Goal: Task Accomplishment & Management: Manage account settings

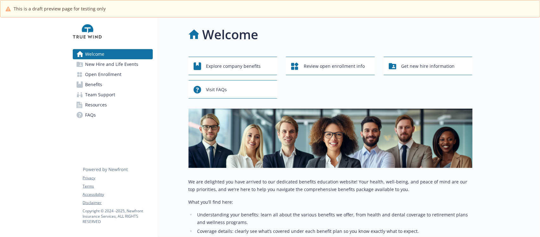
click at [113, 64] on span "New Hire and Life Events" at bounding box center [111, 64] width 53 height 10
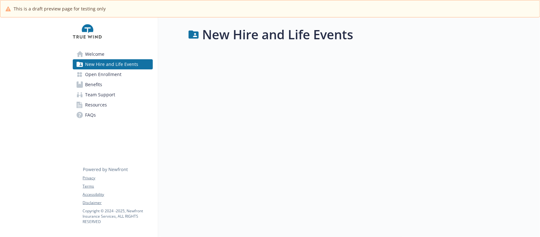
click at [113, 53] on link "Welcome" at bounding box center [113, 54] width 80 height 10
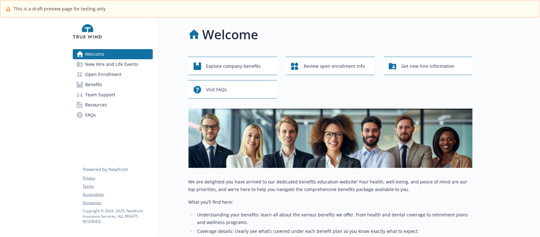
click at [110, 64] on span "New Hire and Life Events" at bounding box center [111, 64] width 53 height 10
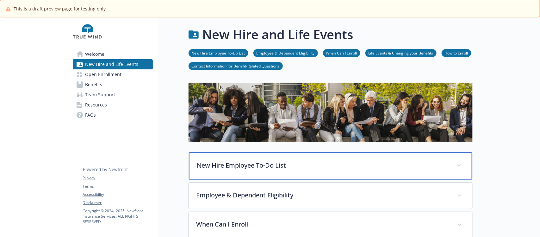
click at [253, 178] on div "New Hire Employee To-Do List" at bounding box center [331, 165] width 284 height 27
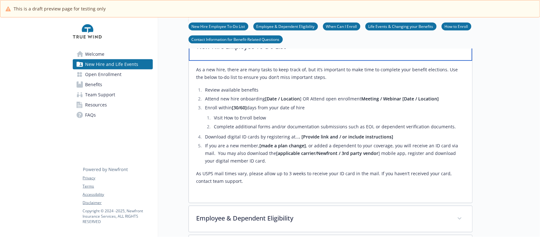
scroll to position [237, 0]
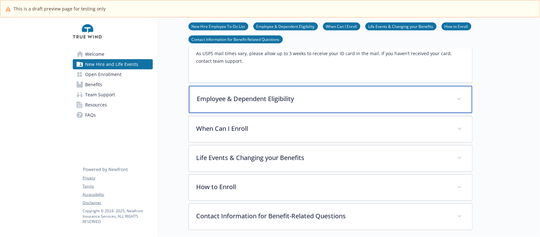
click at [309, 101] on p "Employee & Dependent Eligibility" at bounding box center [323, 98] width 252 height 9
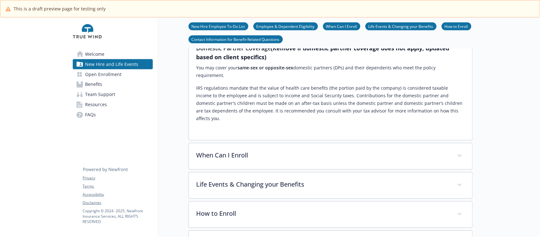
scroll to position [475, 0]
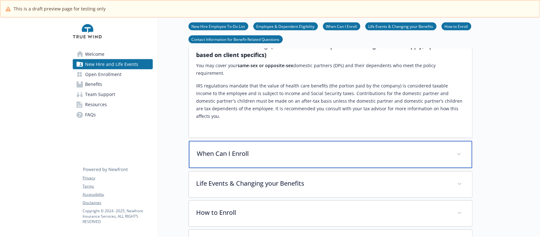
click at [300, 149] on p "When Can I Enroll" at bounding box center [323, 153] width 252 height 9
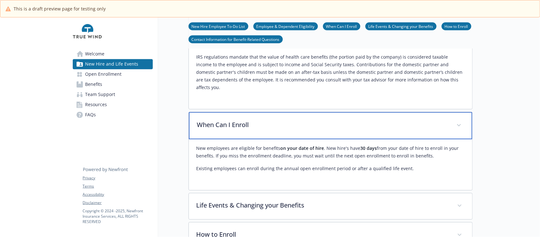
scroll to position [574, 0]
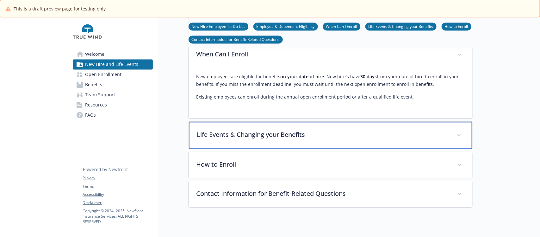
click at [300, 130] on p "Life Events & Changing your Benefits" at bounding box center [323, 134] width 252 height 9
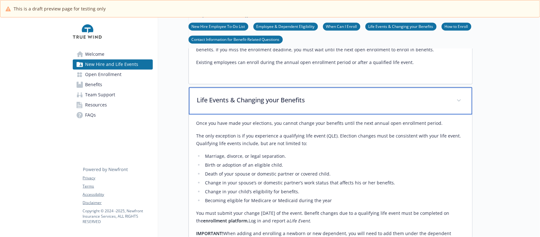
scroll to position [693, 0]
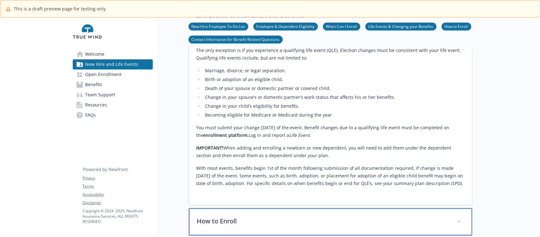
click at [292, 216] on p "How to Enroll" at bounding box center [323, 220] width 252 height 9
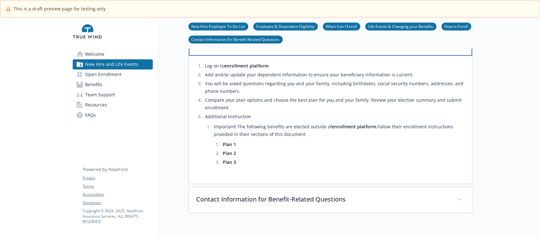
scroll to position [878, 0]
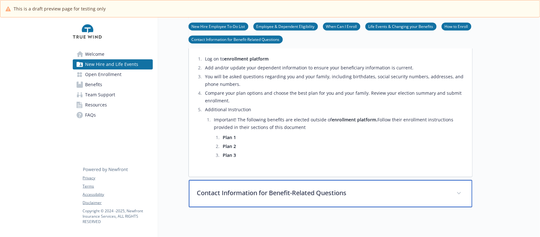
click at [290, 188] on p "Contact Information for Benefit-Related Questions" at bounding box center [323, 192] width 252 height 9
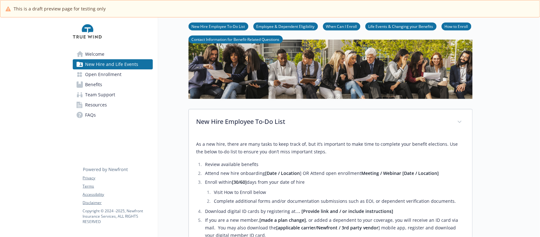
scroll to position [0, 0]
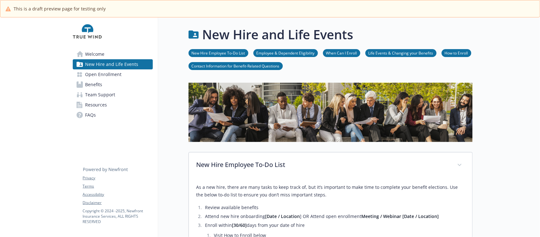
click at [104, 75] on span "Open Enrollment" at bounding box center [103, 74] width 36 height 10
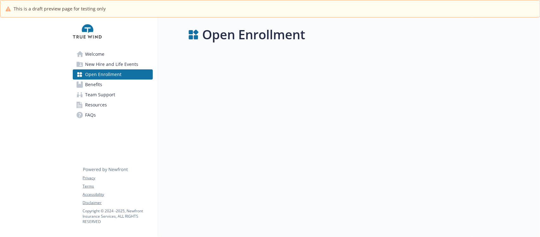
click at [90, 116] on span "FAQs" at bounding box center [90, 115] width 11 height 10
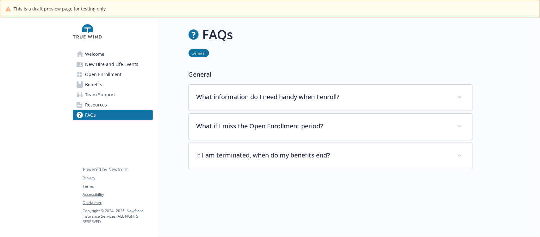
click at [94, 102] on span "Resources" at bounding box center [96, 105] width 22 height 10
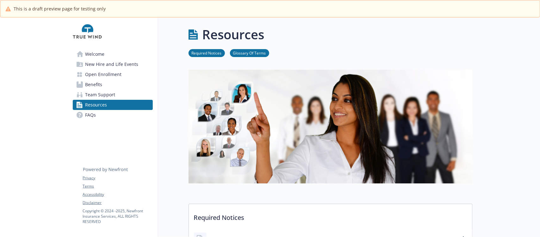
click at [105, 95] on span "Team Support" at bounding box center [100, 95] width 30 height 10
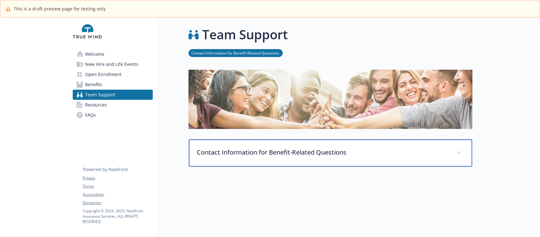
click at [284, 155] on p "Contact Information for Benefit-Related Questions" at bounding box center [323, 152] width 252 height 9
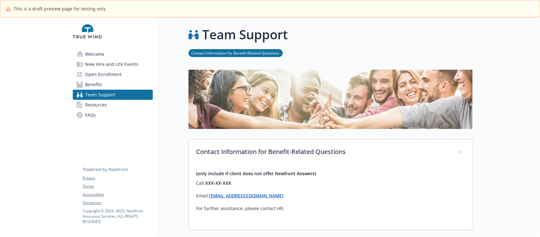
click at [98, 83] on span "Benefits" at bounding box center [93, 84] width 17 height 10
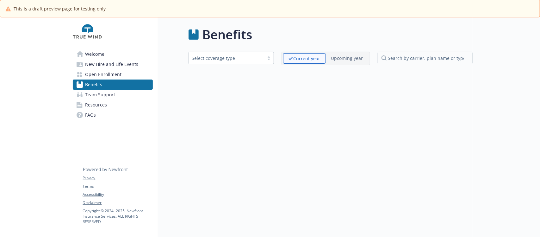
click at [117, 74] on span "Open Enrollment" at bounding box center [103, 74] width 36 height 10
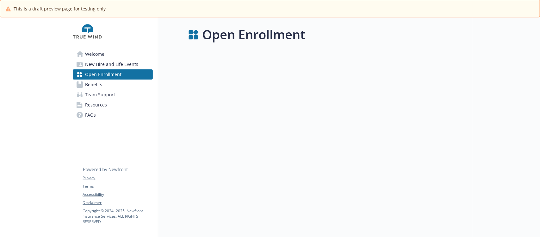
click at [122, 63] on span "New Hire and Life Events" at bounding box center [111, 64] width 53 height 10
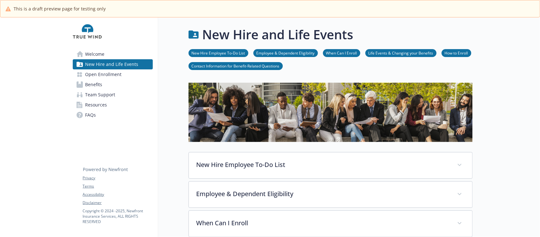
click at [112, 52] on link "Welcome" at bounding box center [113, 54] width 80 height 10
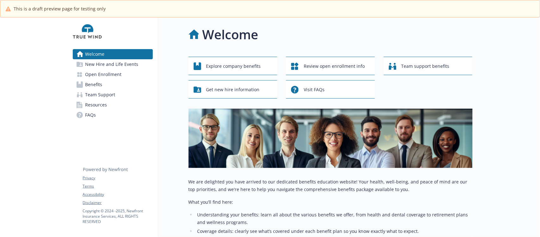
click at [106, 63] on span "New Hire and Life Events" at bounding box center [111, 64] width 53 height 10
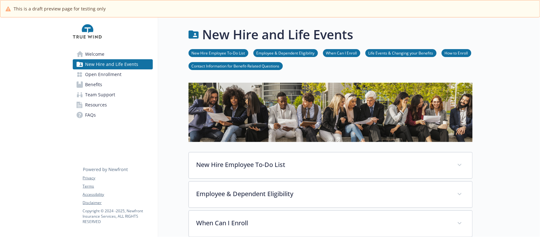
click at [91, 76] on span "Open Enrollment" at bounding box center [103, 74] width 36 height 10
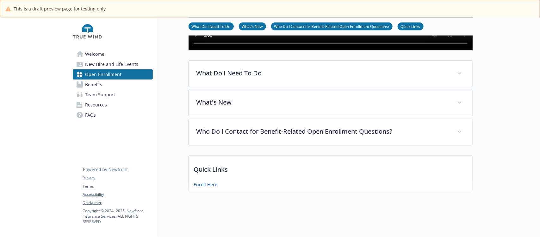
scroll to position [186, 0]
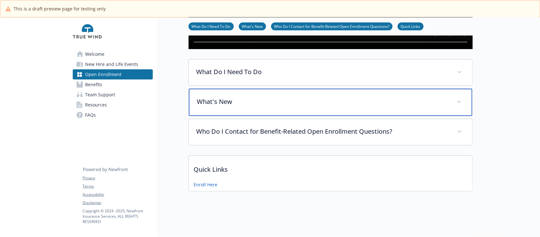
click at [259, 97] on p "What's New" at bounding box center [323, 101] width 252 height 9
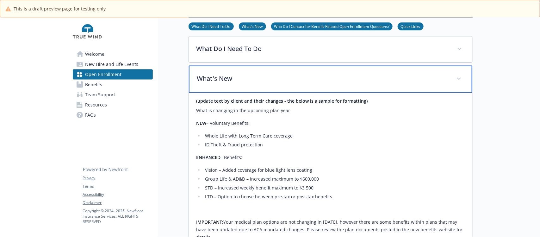
click at [259, 83] on p "What's New" at bounding box center [323, 78] width 252 height 9
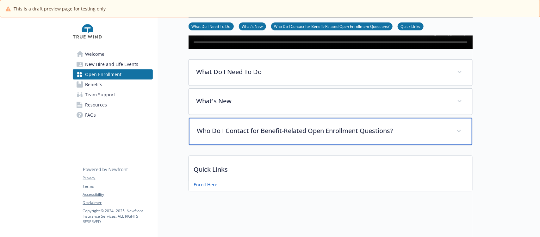
click at [272, 135] on div "Who Do I Contact for Benefit-Related Open Enrollment Questions?" at bounding box center [331, 131] width 284 height 27
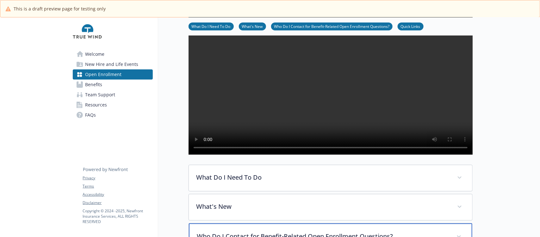
scroll to position [136, 0]
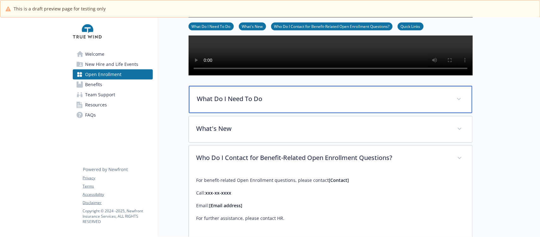
click at [270, 104] on p "What Do I Need To Do" at bounding box center [323, 98] width 252 height 9
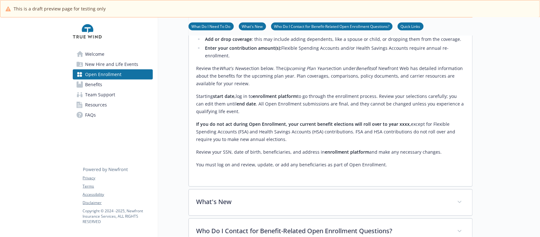
scroll to position [334, 0]
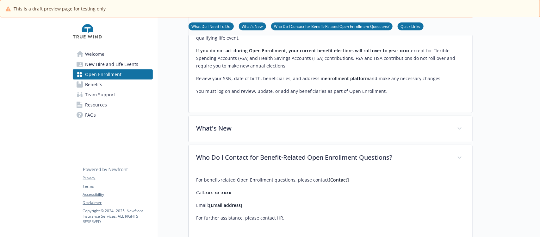
click at [102, 86] on link "Benefits" at bounding box center [113, 84] width 80 height 10
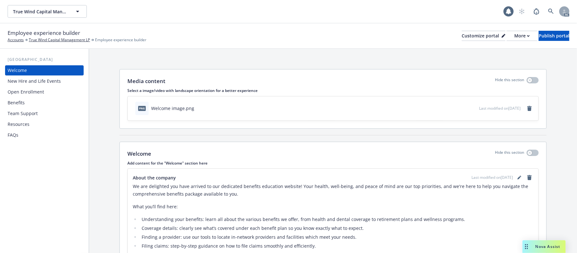
click at [27, 78] on div "New Hire and Life Events" at bounding box center [34, 81] width 53 height 10
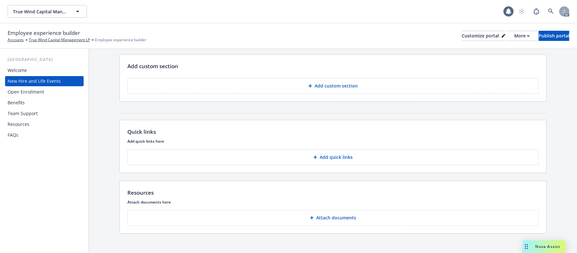
scroll to position [87, 0]
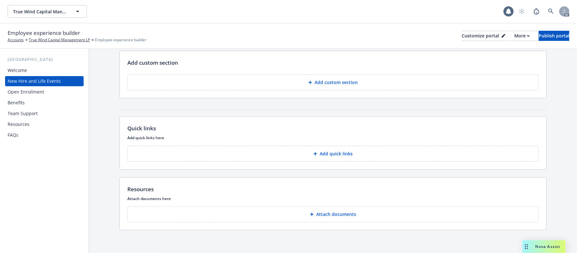
click at [17, 137] on div "FAQs" at bounding box center [13, 135] width 11 height 10
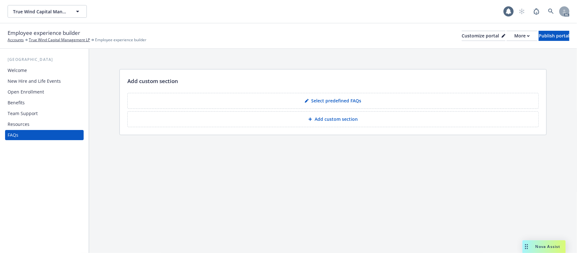
click at [27, 71] on div "Welcome" at bounding box center [44, 70] width 73 height 10
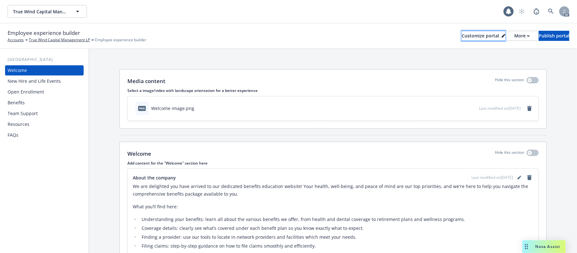
click at [461, 35] on div "Customize portal" at bounding box center [483, 35] width 44 height 9
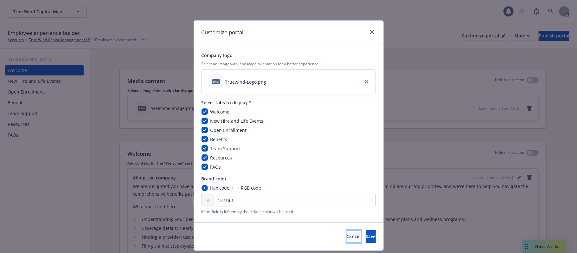
click at [346, 238] on span "Cancel" at bounding box center [353, 236] width 14 height 6
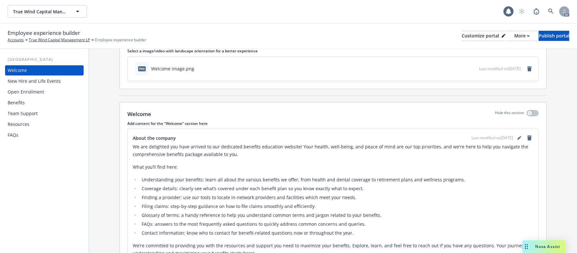
scroll to position [86, 0]
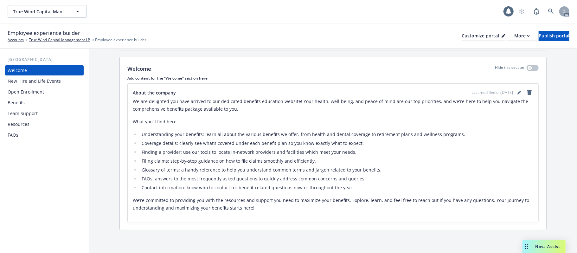
click at [28, 79] on div "New Hire and Life Events" at bounding box center [34, 81] width 53 height 10
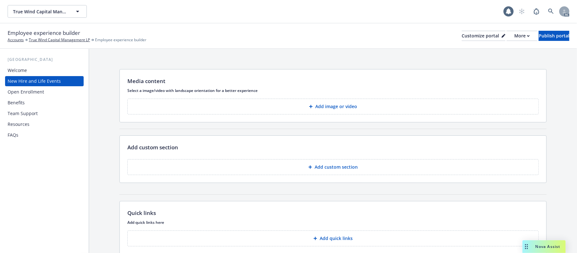
click at [324, 109] on p "Add image or video" at bounding box center [336, 106] width 42 height 6
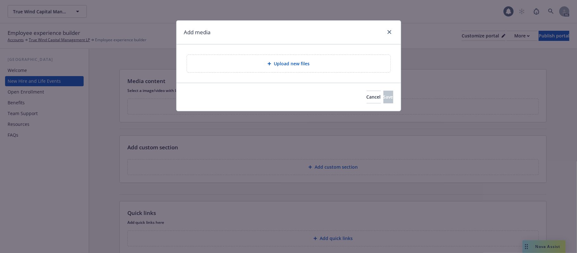
click at [300, 62] on span "Upload new files" at bounding box center [292, 63] width 36 height 7
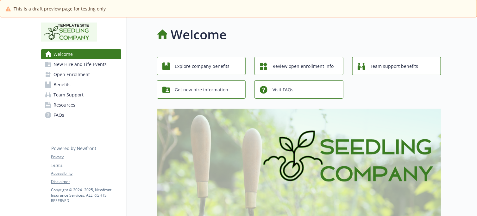
click at [59, 67] on span "New Hire and Life Events" at bounding box center [80, 64] width 53 height 10
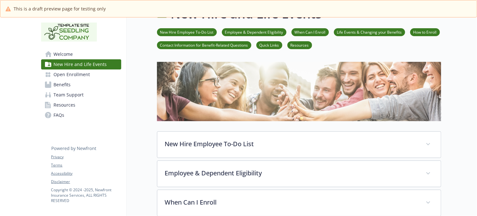
scroll to position [40, 0]
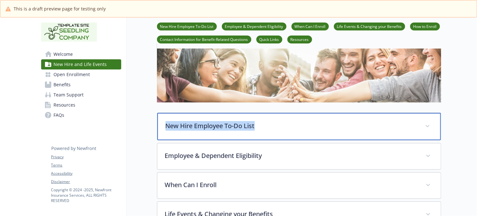
drag, startPoint x: 280, startPoint y: 121, endPoint x: 152, endPoint y: 129, distance: 128.5
click at [152, 129] on div "New Hire and Life Events New Hire Employee To-Do List Employee & Dependent Elig…" at bounding box center [284, 186] width 315 height 417
copy p "New Hire Employee To-Do List"
click at [299, 129] on p "New Hire Employee To-Do List" at bounding box center [292, 125] width 252 height 9
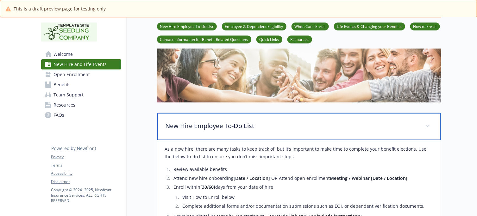
scroll to position [79, 0]
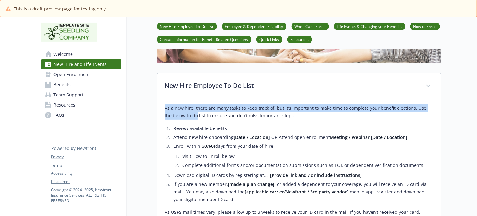
drag, startPoint x: 164, startPoint y: 110, endPoint x: 195, endPoint y: 123, distance: 33.8
click at [195, 122] on div "As a new hire, there are many tasks to keep track of, but it’s important to mak…" at bounding box center [299, 170] width 284 height 142
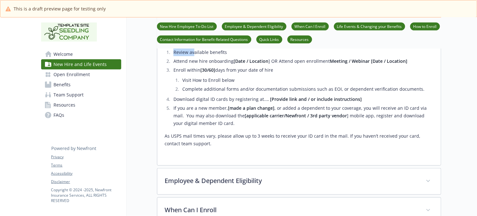
scroll to position [158, 0]
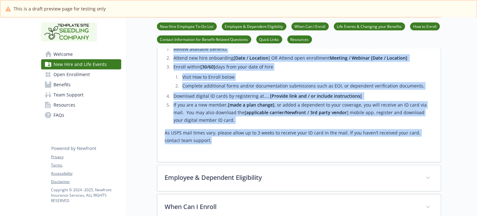
click at [200, 145] on div "As a new hire, there are many tasks to keep track of, but it’s important to mak…" at bounding box center [299, 87] width 268 height 134
copy div "As a new hire, there are many tasks to keep track of, but it’s important to mak…"
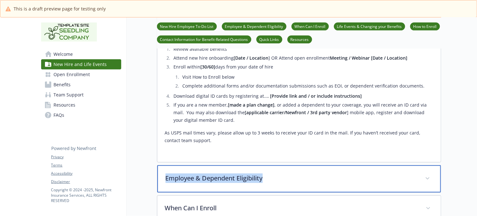
drag, startPoint x: 295, startPoint y: 180, endPoint x: 164, endPoint y: 178, distance: 131.4
click at [154, 179] on div "New Hire and Life Events New Hire Employee To-Do List Employee & Dependent Elig…" at bounding box center [284, 138] width 315 height 559
copy p "Employee & Dependent Eligibility"
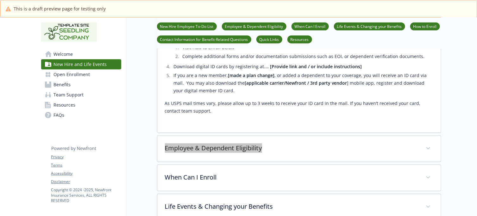
scroll to position [237, 0]
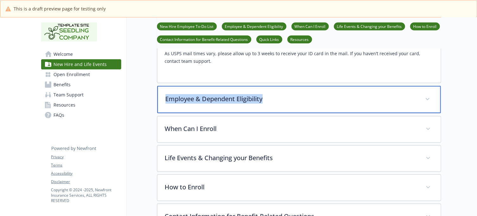
click at [284, 92] on div "Employee & Dependent Eligibility" at bounding box center [299, 99] width 284 height 27
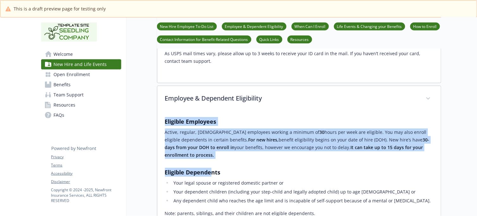
drag, startPoint x: 160, startPoint y: 123, endPoint x: 223, endPoint y: 168, distance: 77.1
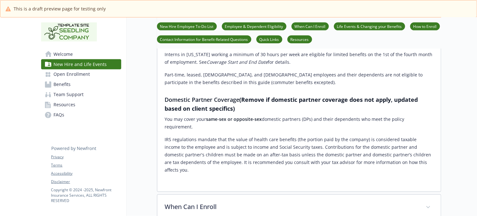
scroll to position [435, 0]
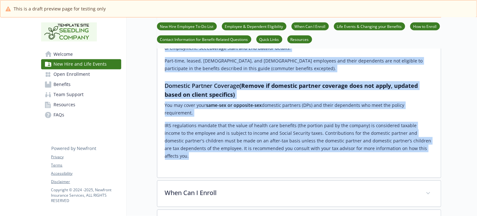
click at [409, 134] on p "​IRS regulations mandate that the value of health care benefits (the portion pa…" at bounding box center [299, 141] width 268 height 38
copy div "Eligible Employees Active, regular, full-time employees working a minimum of 30…"
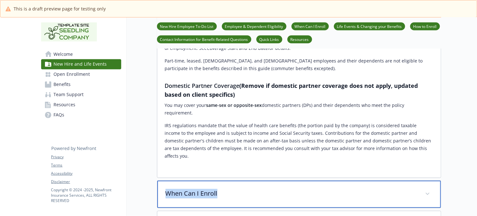
drag, startPoint x: 238, startPoint y: 172, endPoint x: 165, endPoint y: 172, distance: 73.1
click at [165, 180] on div "When Can I Enroll" at bounding box center [299, 193] width 284 height 27
copy p "When Can I Enroll"
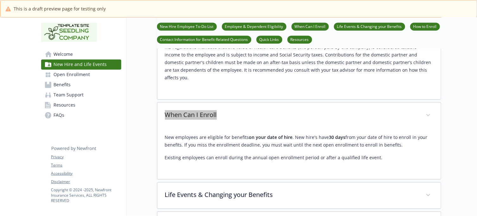
scroll to position [515, 0]
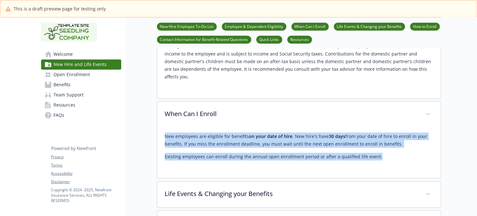
drag, startPoint x: 164, startPoint y: 114, endPoint x: 403, endPoint y: 139, distance: 240.0
click at [403, 139] on div "New employees are eligible for benefits on your date of hire . New hire's have …" at bounding box center [299, 152] width 284 height 51
copy div "New employees are eligible for benefits on your date of hire . New hire's have …"
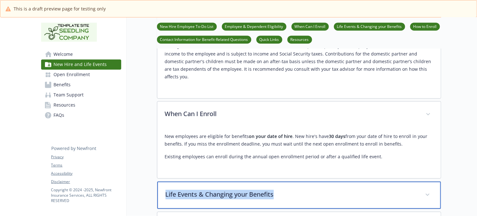
drag, startPoint x: 288, startPoint y: 173, endPoint x: 163, endPoint y: 172, distance: 125.1
click at [163, 181] on div "Life Events & Changing your Benefits" at bounding box center [299, 194] width 284 height 27
copy p "Life Events & Changing your Benefits"
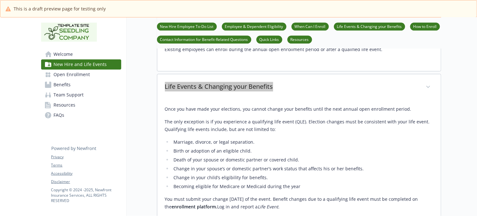
scroll to position [633, 0]
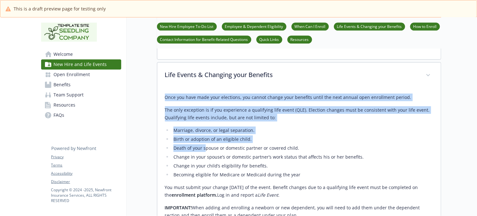
drag, startPoint x: 163, startPoint y: 74, endPoint x: 214, endPoint y: 127, distance: 73.7
click at [207, 124] on div "Once you have made your elections, you cannot change your benefits until the ne…" at bounding box center [299, 176] width 284 height 176
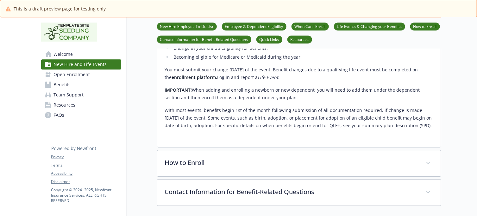
scroll to position [752, 0]
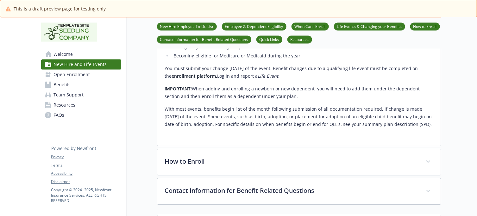
click at [427, 105] on p "With most events, benefits begin 1st of the month following submission of all d…" at bounding box center [299, 116] width 268 height 23
copy div "Once you have made your elections, you cannot change your benefits until the ne…"
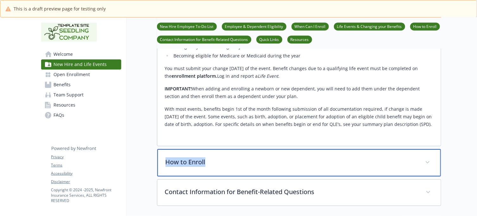
drag, startPoint x: 231, startPoint y: 144, endPoint x: 150, endPoint y: 145, distance: 80.1
copy p "How to Enroll"
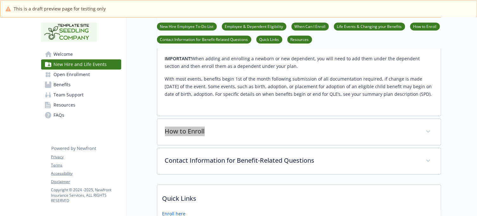
scroll to position [831, 0]
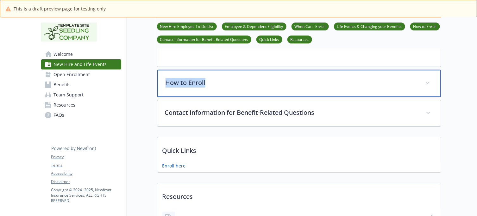
click at [265, 78] on p "How to Enroll" at bounding box center [292, 82] width 252 height 9
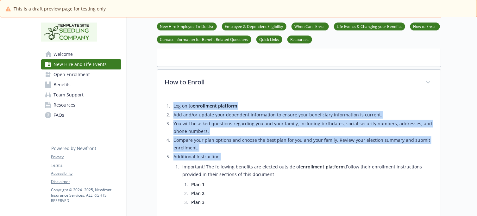
drag, startPoint x: 164, startPoint y: 83, endPoint x: 229, endPoint y: 149, distance: 92.0
click at [229, 149] on div "Log on to enrollment platform Add and/or update your dependent information to e…" at bounding box center [299, 160] width 284 height 128
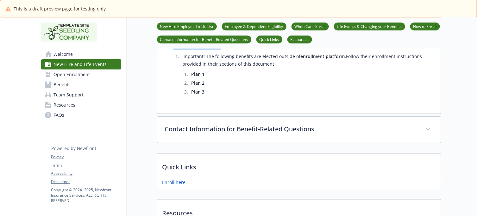
scroll to position [950, 0]
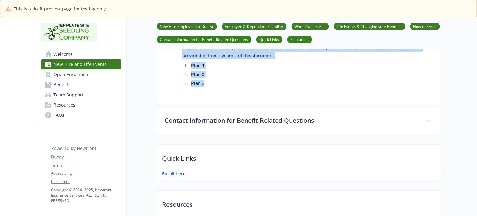
click at [219, 79] on li "Plan 3" at bounding box center [311, 83] width 244 height 8
copy ol "Log on to enrollment platform Add and/or update your dependent information to e…"
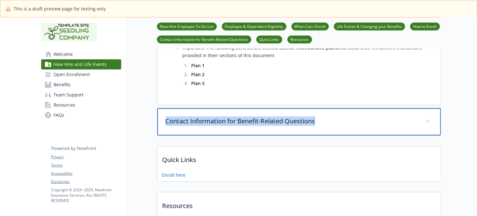
drag, startPoint x: 334, startPoint y: 94, endPoint x: 150, endPoint y: 95, distance: 184.0
drag, startPoint x: 214, startPoint y: 99, endPoint x: 215, endPoint y: 102, distance: 3.6
click at [214, 116] on p "Contact Information for Benefit-Related Questions" at bounding box center [292, 120] width 252 height 9
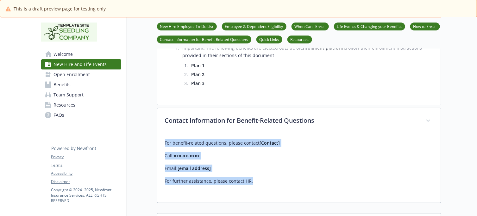
drag, startPoint x: 161, startPoint y: 122, endPoint x: 261, endPoint y: 169, distance: 111.1
click at [261, 169] on div "For benefit-related questions, please contact [Contact] Call: xxx-xx-xxxx Email…" at bounding box center [299, 168] width 284 height 68
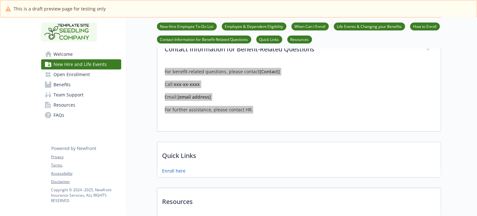
scroll to position [1029, 0]
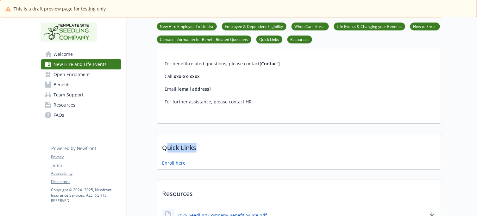
drag, startPoint x: 180, startPoint y: 128, endPoint x: 336, endPoint y: 118, distance: 156.1
click at [165, 134] on p "Quick Links" at bounding box center [299, 145] width 284 height 23
click at [255, 134] on p "Quick Links" at bounding box center [299, 145] width 284 height 23
click at [235, 159] on div "Enroll here" at bounding box center [299, 164] width 284 height 10
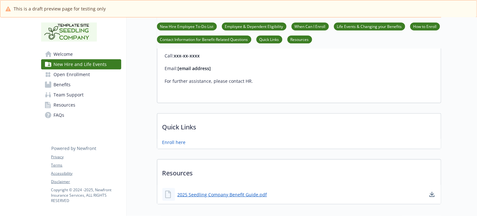
scroll to position [1069, 0]
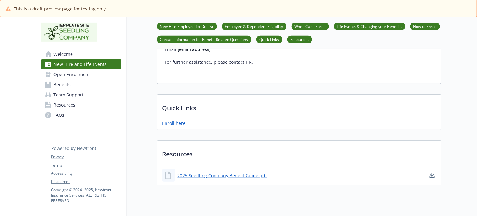
click at [268, 97] on div "Quick Links Enroll here" at bounding box center [299, 112] width 284 height 36
click at [63, 108] on span "Resources" at bounding box center [65, 105] width 22 height 10
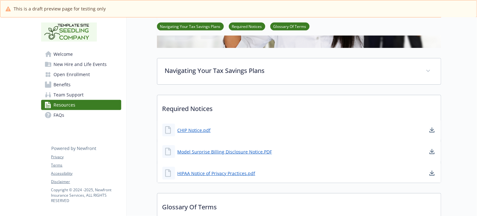
scroll to position [79, 0]
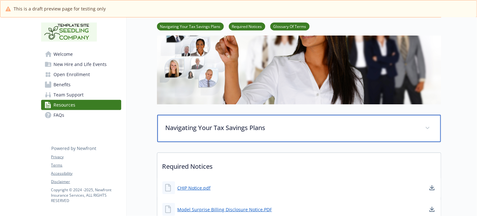
click at [238, 129] on p "Navigating Your Tax Savings Plans" at bounding box center [292, 127] width 252 height 9
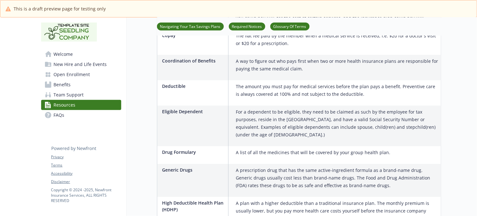
scroll to position [1148, 0]
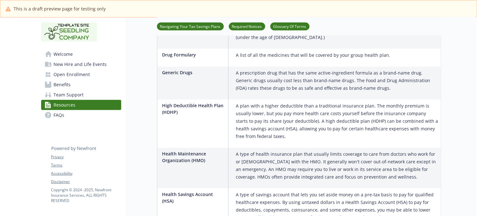
click at [70, 96] on span "Team Support" at bounding box center [69, 95] width 30 height 10
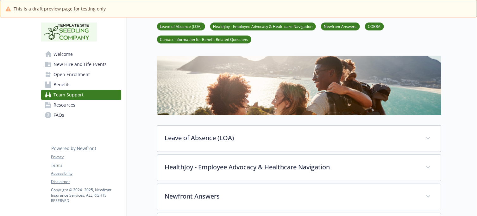
scroll to position [79, 0]
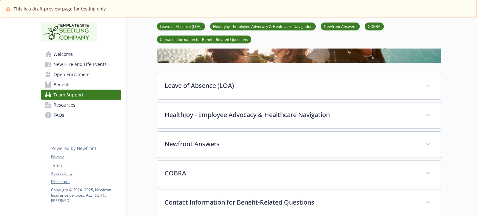
click at [71, 94] on span "Team Support" at bounding box center [69, 95] width 30 height 10
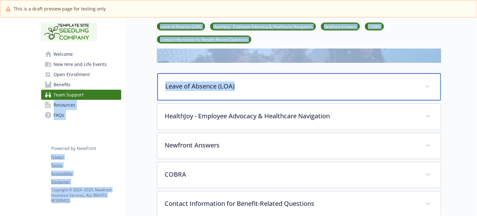
drag, startPoint x: 260, startPoint y: 87, endPoint x: 83, endPoint y: 91, distance: 176.4
click at [83, 91] on div "Skip to main content Welcome New Hire and Life Events Open Enrollment Benefits …" at bounding box center [238, 140] width 405 height 404
click at [243, 85] on p "Leave of Absence (LOA)" at bounding box center [292, 85] width 252 height 9
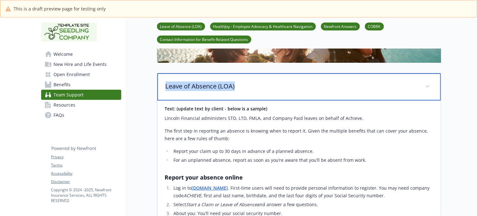
drag, startPoint x: 250, startPoint y: 87, endPoint x: 140, endPoint y: 85, distance: 110.2
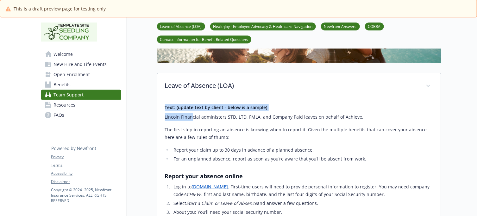
drag, startPoint x: 165, startPoint y: 108, endPoint x: 198, endPoint y: 123, distance: 36.3
click at [195, 121] on div "Text: (update text by client - below is a sample) Lincoln Financial administers…" at bounding box center [299, 204] width 268 height 200
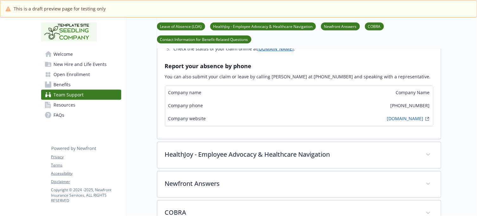
scroll to position [277, 0]
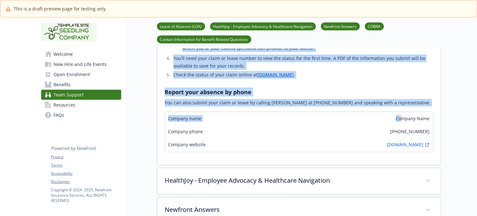
click at [401, 108] on div "Text: (update text by client - below is a sample) Lincoln Financial administers…" at bounding box center [299, 29] width 268 height 256
click at [399, 104] on p "You can also submit your claim or leave by calling Lincoln at 888-408-7300 and …" at bounding box center [299, 103] width 268 height 8
click at [69, 104] on span "Resources" at bounding box center [65, 105] width 22 height 10
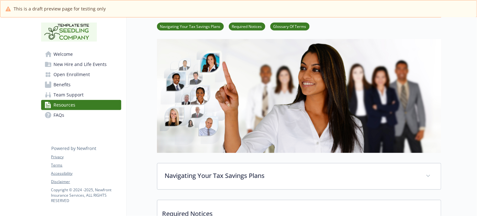
scroll to position [40, 0]
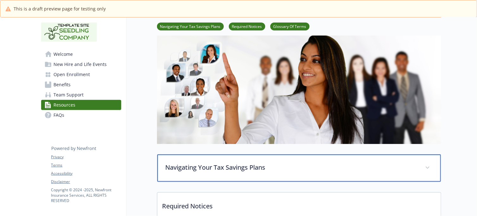
click at [286, 168] on p "Navigating Your Tax Savings Plans" at bounding box center [292, 166] width 252 height 9
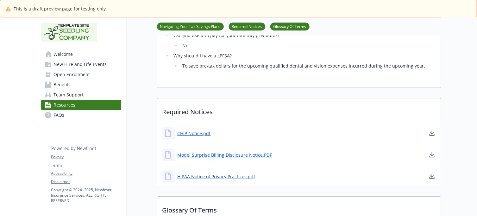
scroll to position [633, 0]
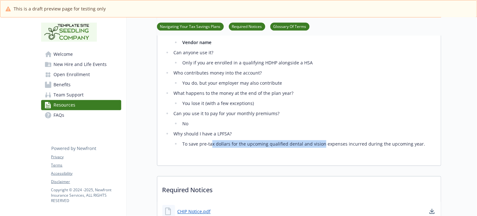
drag, startPoint x: 217, startPoint y: 146, endPoint x: 338, endPoint y: 146, distance: 121.0
click at [336, 146] on li "To save pre-tax dollars for the upcoming qualified dental and vision expenses i…" at bounding box center [306, 144] width 253 height 8
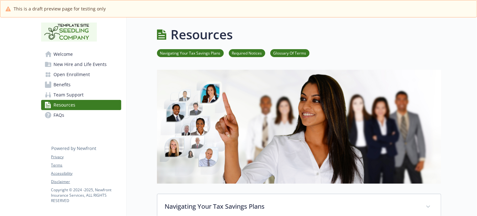
scroll to position [79, 0]
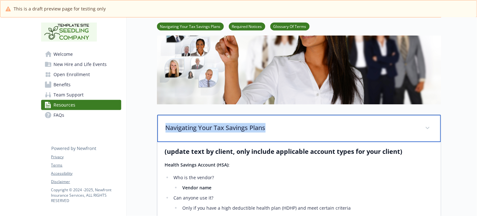
drag, startPoint x: 161, startPoint y: 129, endPoint x: 286, endPoint y: 130, distance: 125.1
click at [286, 130] on div "Navigating Your Tax Savings Plans" at bounding box center [299, 128] width 284 height 27
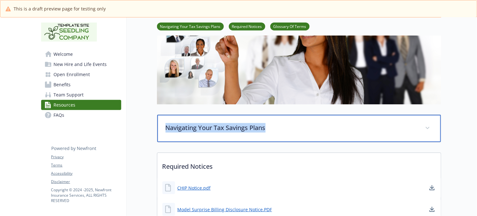
click at [227, 123] on p "Navigating Your Tax Savings Plans" at bounding box center [292, 127] width 252 height 9
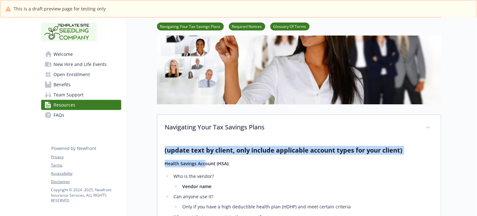
drag, startPoint x: 161, startPoint y: 153, endPoint x: 235, endPoint y: 178, distance: 78.4
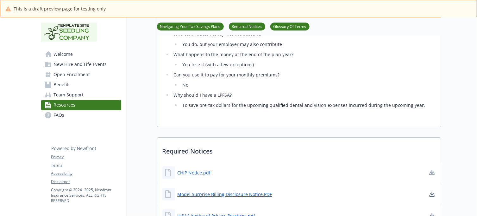
scroll to position [673, 0]
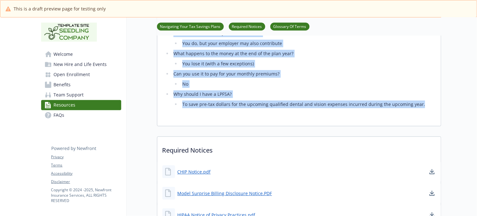
click at [424, 107] on li "To save pre-tax dollars for the upcoming qualified dental and vision expenses i…" at bounding box center [306, 104] width 253 height 8
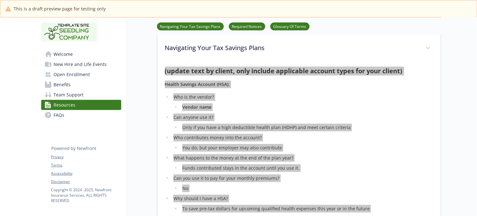
scroll to position [119, 0]
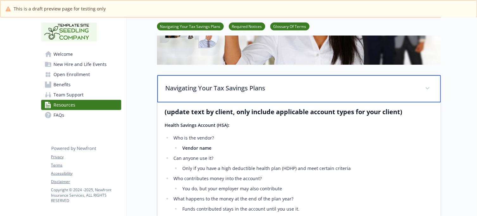
click at [431, 87] on span at bounding box center [428, 88] width 10 height 10
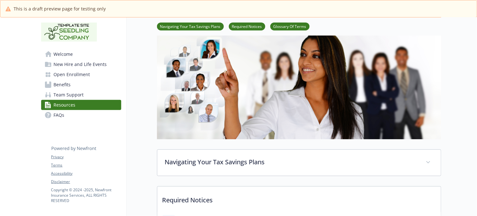
scroll to position [0, 0]
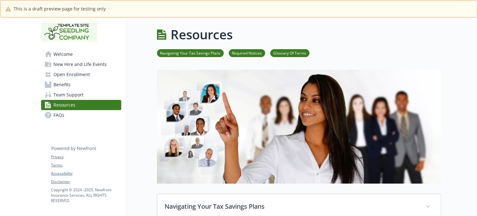
click at [65, 96] on span "Team Support" at bounding box center [69, 95] width 30 height 10
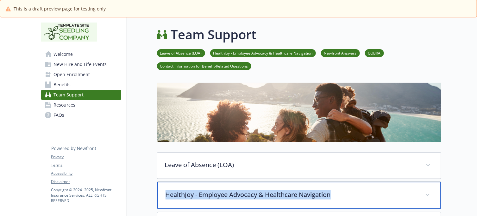
drag, startPoint x: 345, startPoint y: 196, endPoint x: 162, endPoint y: 200, distance: 183.1
click at [162, 200] on div "HealthJoy - Employee Advocacy & Healthcare Navigation" at bounding box center [299, 194] width 284 height 27
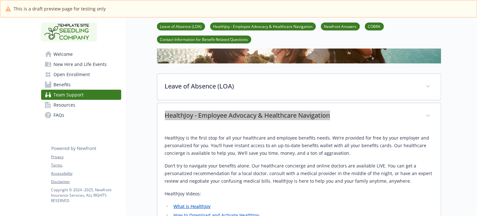
scroll to position [79, 0]
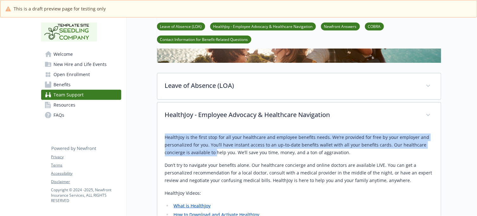
drag, startPoint x: 165, startPoint y: 138, endPoint x: 224, endPoint y: 157, distance: 62.1
click at [224, 157] on div "HealthJoy is the first stop for all your healthcare and employee benefits needs…" at bounding box center [299, 210] width 284 height 165
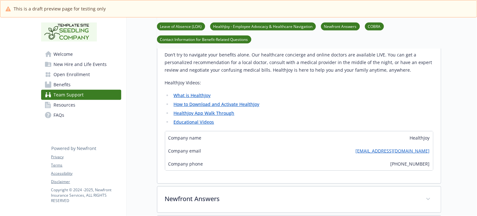
scroll to position [237, 0]
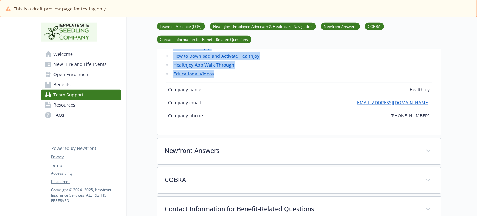
click at [222, 75] on li "Educational Videos" at bounding box center [303, 74] width 262 height 8
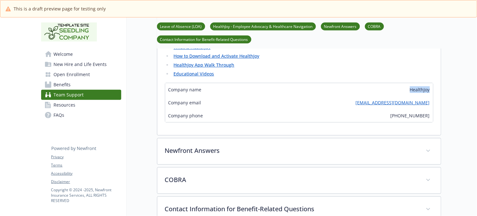
drag, startPoint x: 399, startPoint y: 89, endPoint x: 436, endPoint y: 91, distance: 37.1
click at [436, 91] on div "HealthJoy is the first stop for all your healthcare and employee benefits needs…" at bounding box center [299, 52] width 284 height 165
drag, startPoint x: 375, startPoint y: 105, endPoint x: 466, endPoint y: 110, distance: 91.3
click at [433, 105] on div "Company email support@healthjoy.com" at bounding box center [299, 102] width 268 height 13
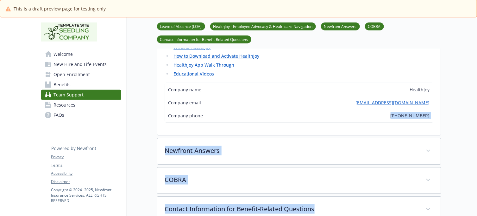
drag, startPoint x: 390, startPoint y: 114, endPoint x: 446, endPoint y: 117, distance: 55.5
click at [446, 117] on div "Skip to main content Welcome New Hire and Life Events Open Enrollment Benefits …" at bounding box center [238, 63] width 477 height 567
click at [353, 121] on div "Company phone (877) 500-3212" at bounding box center [299, 115] width 268 height 13
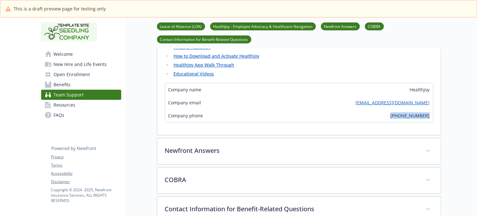
drag, startPoint x: 395, startPoint y: 117, endPoint x: 428, endPoint y: 117, distance: 33.6
click at [428, 117] on div "Company phone (877) 500-3212" at bounding box center [299, 115] width 268 height 13
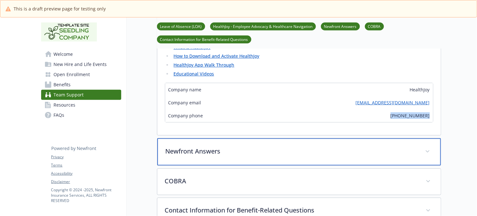
click at [182, 158] on div "Newfront Answers" at bounding box center [299, 151] width 284 height 27
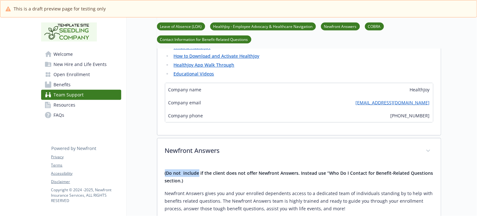
drag, startPoint x: 162, startPoint y: 174, endPoint x: 212, endPoint y: 179, distance: 50.6
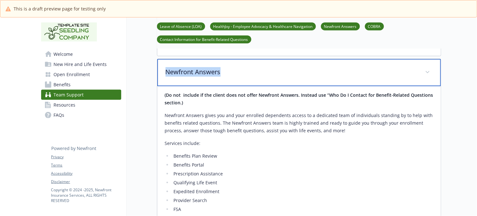
drag, startPoint x: 233, startPoint y: 73, endPoint x: 166, endPoint y: 78, distance: 67.3
click at [166, 77] on p "Newfront Answers" at bounding box center [292, 71] width 252 height 9
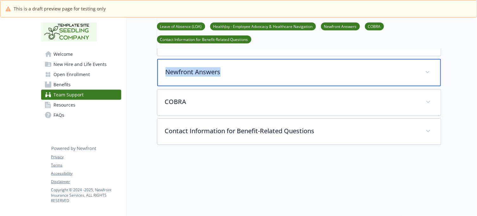
click at [215, 73] on p "Newfront Answers" at bounding box center [292, 71] width 252 height 9
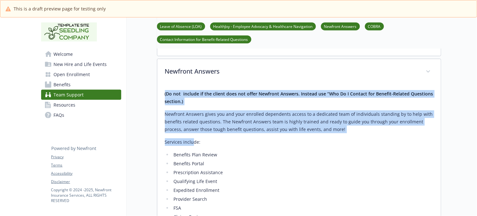
drag, startPoint x: 161, startPoint y: 94, endPoint x: 193, endPoint y: 144, distance: 60.2
click at [193, 144] on div "(Do not include if the client does not offer Newfront Answers. Instead use “Who…" at bounding box center [299, 190] width 284 height 211
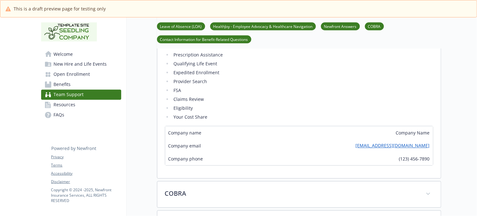
scroll to position [435, 0]
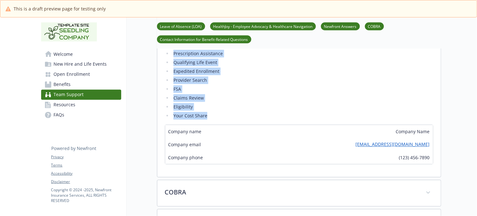
click at [210, 113] on li "Your Cost Share​" at bounding box center [303, 116] width 262 height 8
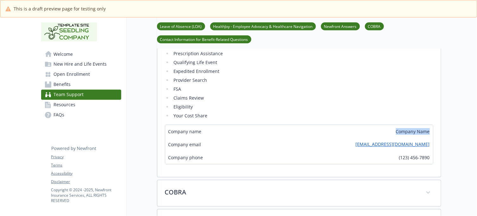
drag, startPoint x: 389, startPoint y: 135, endPoint x: 433, endPoint y: 134, distance: 43.1
click at [433, 134] on div "Company name Company Name" at bounding box center [299, 131] width 268 height 13
drag, startPoint x: 360, startPoint y: 148, endPoint x: 434, endPoint y: 148, distance: 74.4
click at [434, 148] on div "(Do not include if the client does not offer Newfront Answers. Instead use “Who…" at bounding box center [299, 71] width 284 height 211
drag, startPoint x: 395, startPoint y: 160, endPoint x: 433, endPoint y: 160, distance: 38.0
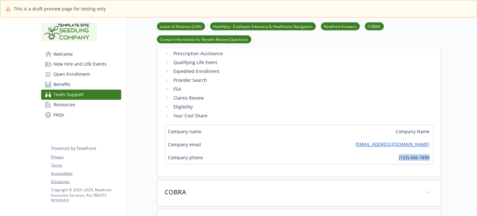
click at [433, 160] on div "Company phone (123) 456-7890" at bounding box center [299, 157] width 268 height 13
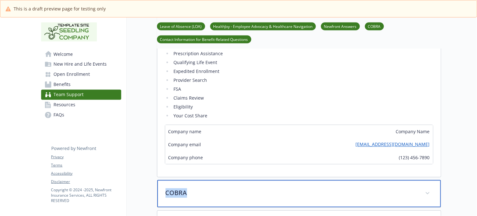
drag, startPoint x: 202, startPoint y: 192, endPoint x: 162, endPoint y: 192, distance: 39.9
click at [162, 192] on div "COBRA" at bounding box center [299, 193] width 284 height 27
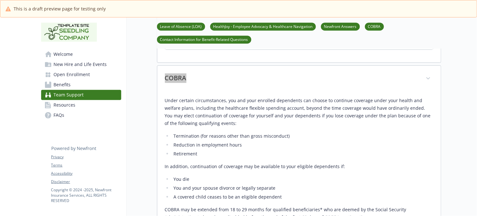
scroll to position [554, 0]
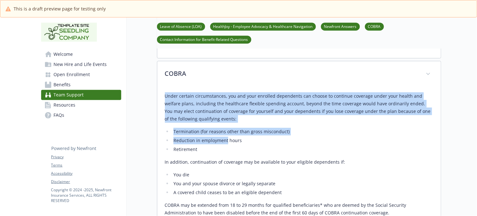
drag, startPoint x: 163, startPoint y: 97, endPoint x: 241, endPoint y: 144, distance: 91.2
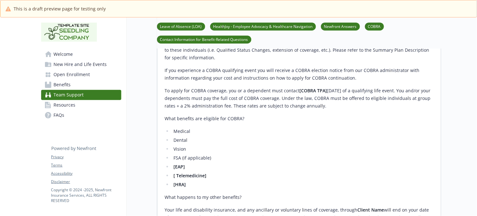
scroll to position [871, 0]
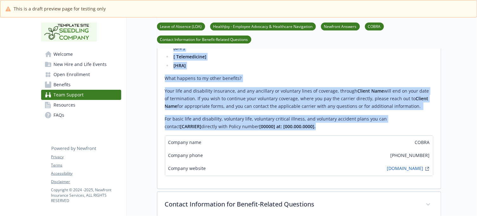
click at [275, 127] on p "For basic life and disability, voluntary life, voluntary critical illness, and …" at bounding box center [299, 122] width 268 height 15
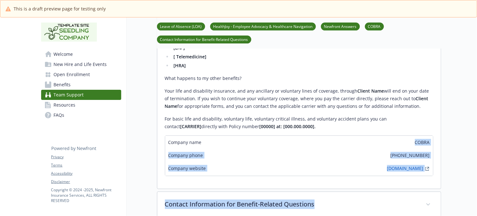
drag, startPoint x: 412, startPoint y: 141, endPoint x: 442, endPoint y: 141, distance: 30.1
click at [382, 146] on div "Company name COBRA" at bounding box center [299, 142] width 268 height 13
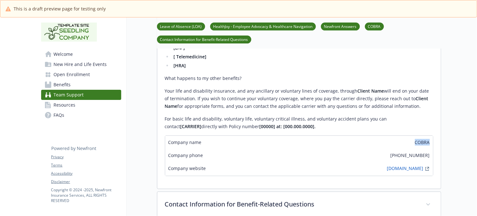
drag, startPoint x: 412, startPoint y: 143, endPoint x: 433, endPoint y: 141, distance: 21.0
drag, startPoint x: 400, startPoint y: 155, endPoint x: 438, endPoint y: 154, distance: 38.0
drag, startPoint x: 388, startPoint y: 171, endPoint x: 423, endPoint y: 169, distance: 34.6
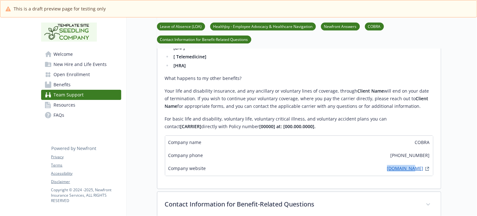
click at [423, 169] on div "Company website www.ca.gov" at bounding box center [299, 168] width 268 height 14
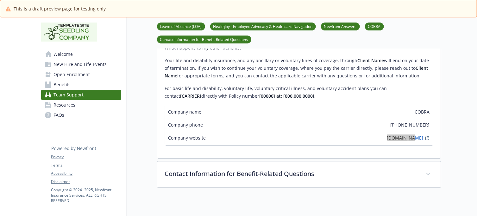
scroll to position [989, 0]
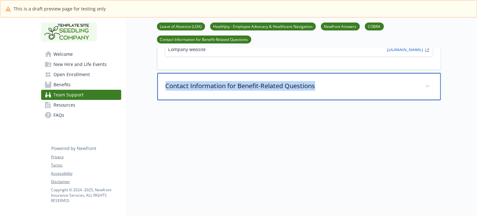
drag, startPoint x: 162, startPoint y: 87, endPoint x: 322, endPoint y: 89, distance: 160.2
click at [322, 89] on div "Contact Information for Benefit-Related Questions" at bounding box center [299, 86] width 284 height 27
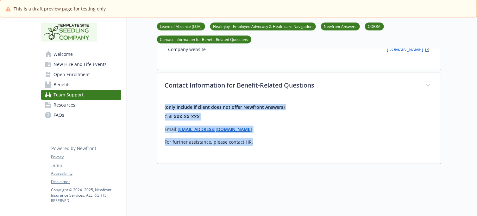
drag, startPoint x: 162, startPoint y: 107, endPoint x: 268, endPoint y: 140, distance: 111.5
click at [268, 140] on div "(only include if client does not offer Newfront Answers) Call: XXX-XX-XXX Email…" at bounding box center [299, 131] width 284 height 65
click at [79, 72] on span "Open Enrollment" at bounding box center [72, 74] width 36 height 10
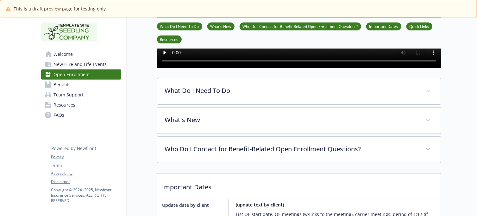
scroll to position [158, 0]
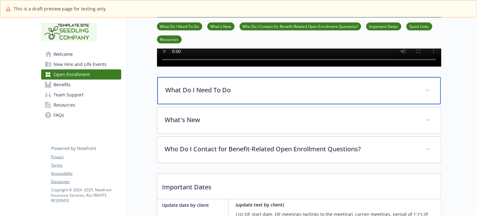
click at [307, 95] on p "What Do I Need To Do" at bounding box center [292, 89] width 252 height 9
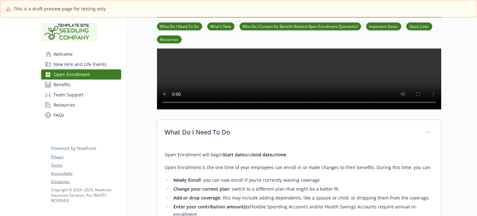
scroll to position [119, 0]
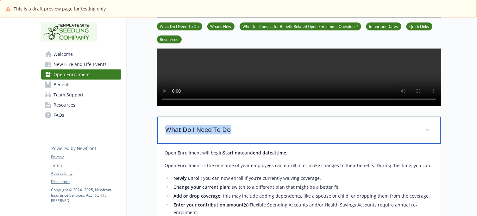
drag, startPoint x: 245, startPoint y: 146, endPoint x: 163, endPoint y: 151, distance: 82.5
click at [163, 144] on div "What Do I Need To Do" at bounding box center [299, 130] width 284 height 27
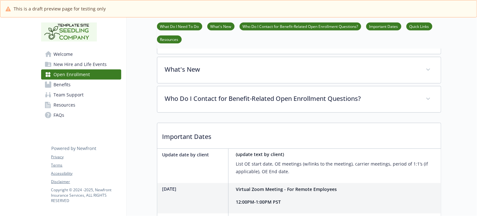
scroll to position [158, 0]
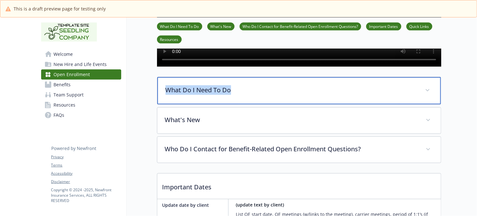
click at [258, 95] on p "What Do I Need To Do" at bounding box center [292, 89] width 252 height 9
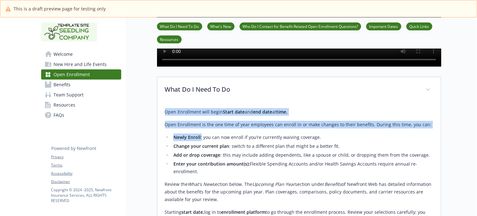
drag, startPoint x: 162, startPoint y: 131, endPoint x: 234, endPoint y: 153, distance: 74.8
click at [225, 151] on div "Open Enrollment will begin Start date and end date at time. Open Enrollment is …" at bounding box center [299, 202] width 284 height 199
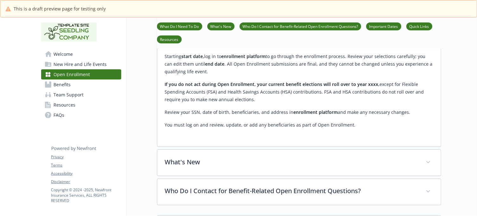
scroll to position [317, 0]
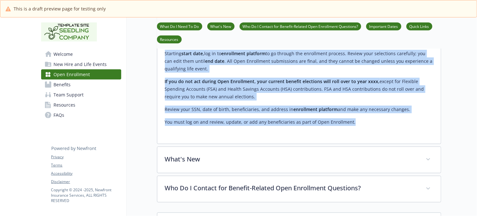
click at [366, 126] on div "Open Enrollment will begin Start date and end date at time. Open Enrollment is …" at bounding box center [299, 38] width 268 height 176
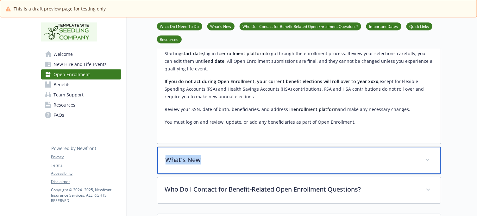
drag, startPoint x: 217, startPoint y: 179, endPoint x: 164, endPoint y: 180, distance: 53.2
click at [164, 174] on div "What's New" at bounding box center [299, 160] width 284 height 27
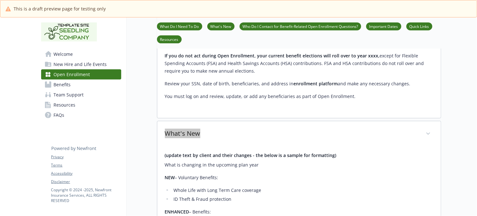
scroll to position [396, 0]
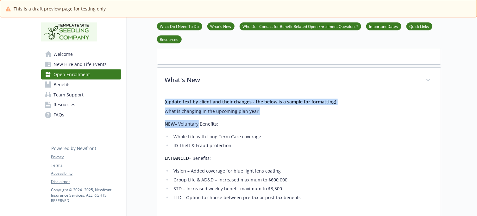
drag, startPoint x: 197, startPoint y: 144, endPoint x: 234, endPoint y: 164, distance: 41.5
click at [218, 157] on div "(update text by client and their changes - the below is a sample for formatting…" at bounding box center [299, 182] width 284 height 179
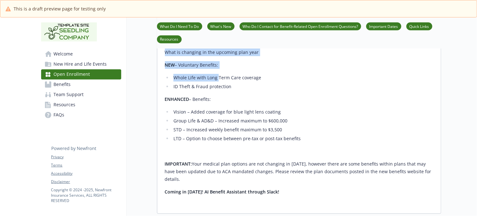
scroll to position [515, 0]
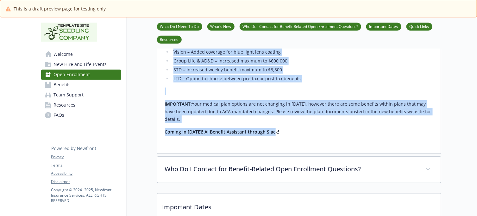
click at [287, 136] on p "Coming in [DATE]! AI Benefit Assistant through Slack!" at bounding box center [299, 132] width 268 height 8
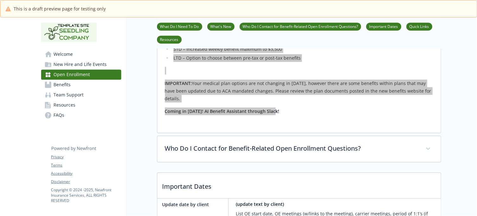
scroll to position [554, 0]
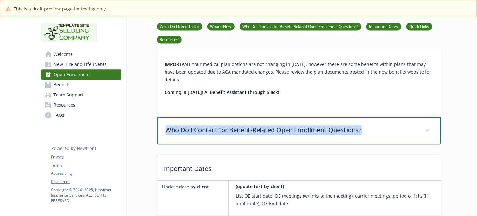
drag, startPoint x: 374, startPoint y: 138, endPoint x: 127, endPoint y: 146, distance: 247.4
click at [325, 135] on p "Who Do I Contact for Benefit-Related Open Enrollment Questions?" at bounding box center [292, 129] width 252 height 9
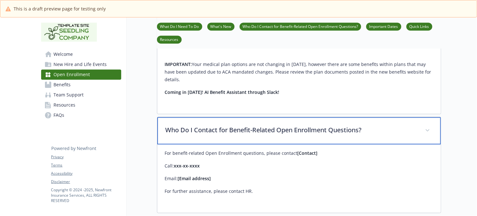
scroll to position [633, 0]
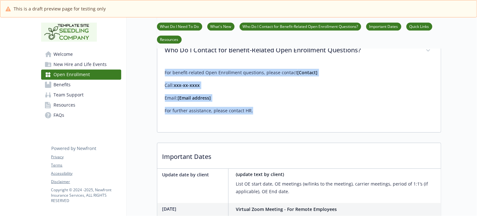
drag, startPoint x: 165, startPoint y: 81, endPoint x: 262, endPoint y: 118, distance: 103.6
click at [262, 114] on div "For benefit-related Open Enrollment questions, please contact [Contact] Call: x…" at bounding box center [299, 92] width 268 height 46
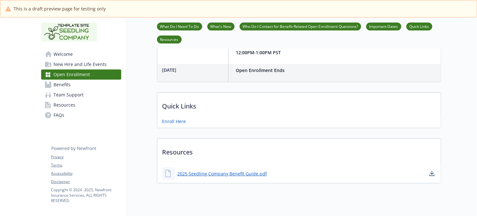
scroll to position [863, 0]
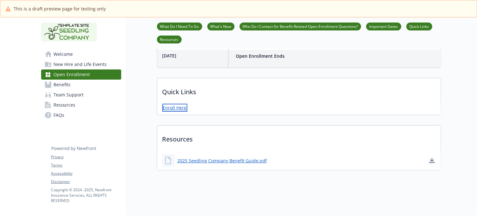
click at [169, 104] on link "Enroll Here" at bounding box center [174, 108] width 25 height 8
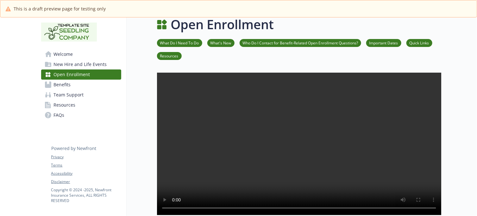
scroll to position [0, 0]
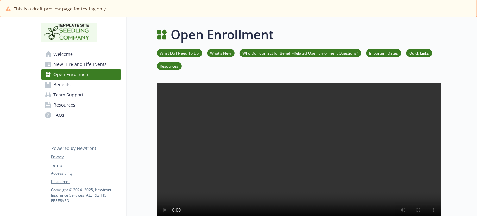
click at [81, 83] on link "Benefits" at bounding box center [81, 84] width 80 height 10
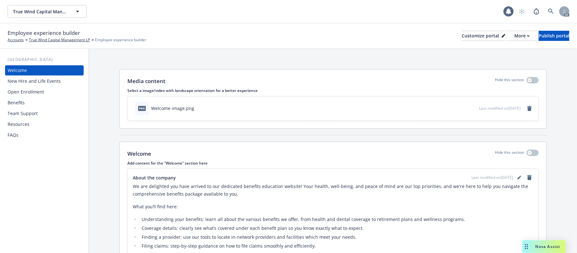
click at [51, 81] on div "New Hire and Life Events" at bounding box center [34, 81] width 53 height 10
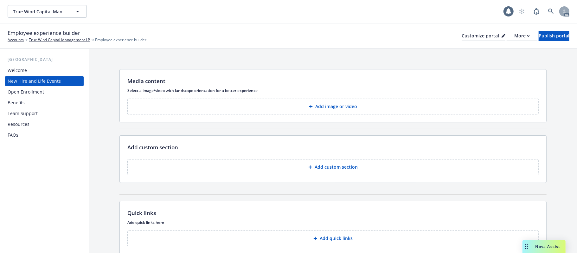
click at [342, 103] on button "Add image or video" at bounding box center [332, 106] width 411 height 16
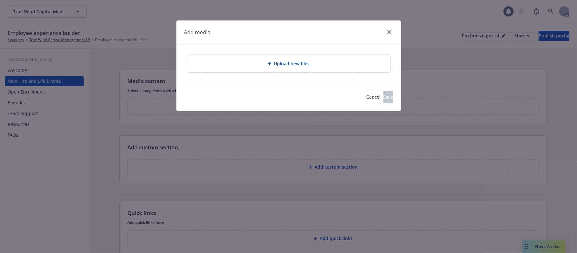
click at [311, 54] on div "Upload new files" at bounding box center [288, 63] width 224 height 38
click at [311, 65] on div "Upload new files" at bounding box center [288, 63] width 193 height 7
click at [312, 60] on div "Upload new files" at bounding box center [288, 63] width 193 height 7
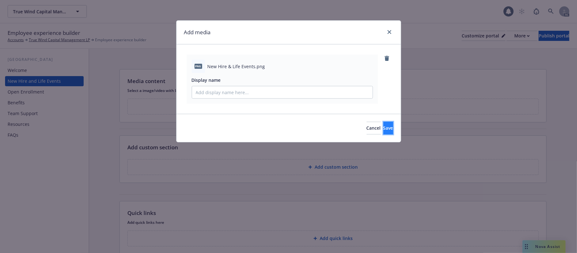
click at [383, 126] on span "Save" at bounding box center [388, 128] width 10 height 6
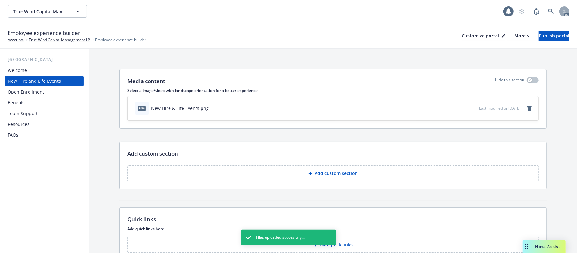
scroll to position [42, 0]
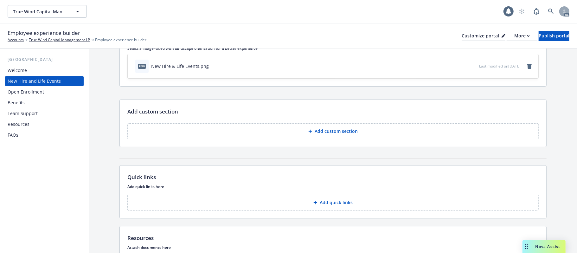
click at [334, 134] on p "Add custom section" at bounding box center [335, 131] width 43 height 6
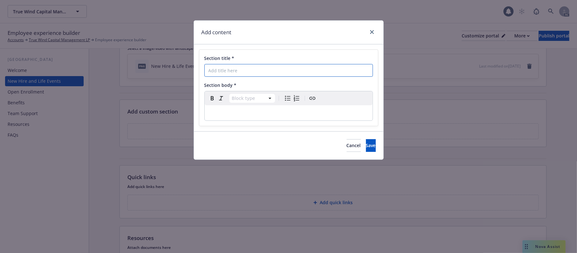
click at [251, 69] on input "Section title *" at bounding box center [288, 70] width 168 height 13
paste input "New Hire Employee To-Do List"
type input "New Hire Employee To-Do List"
click at [251, 112] on p "editable markdown" at bounding box center [288, 113] width 160 height 8
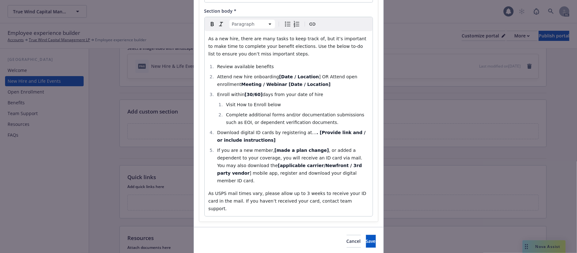
scroll to position [82, 0]
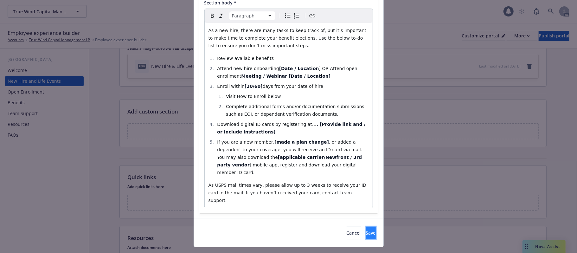
click at [366, 230] on span "Save" at bounding box center [371, 233] width 10 height 6
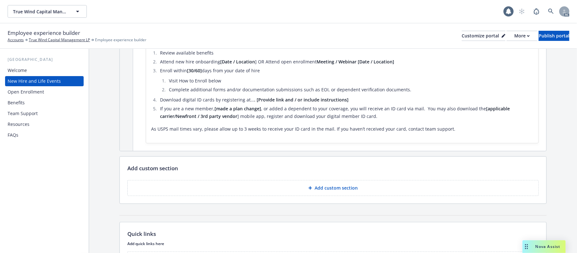
scroll to position [169, 0]
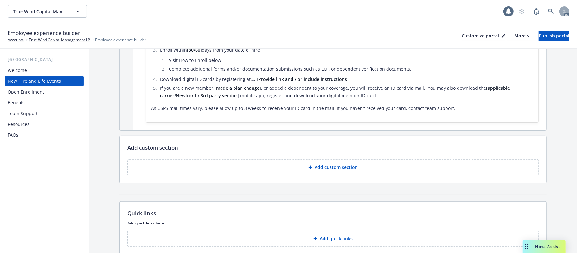
click at [366, 167] on button "Add custom section" at bounding box center [332, 167] width 411 height 16
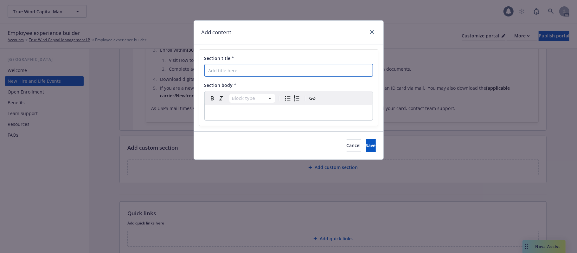
click at [254, 72] on input "Section title *" at bounding box center [288, 70] width 168 height 13
paste input "Employee & Dependent Eligibility"
type input "Employee & Dependent Eligibility"
click at [236, 117] on p "editable markdown" at bounding box center [288, 113] width 160 height 8
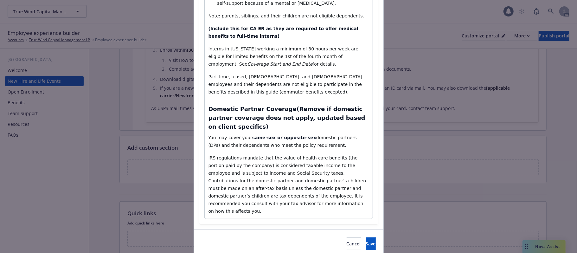
scroll to position [224, 0]
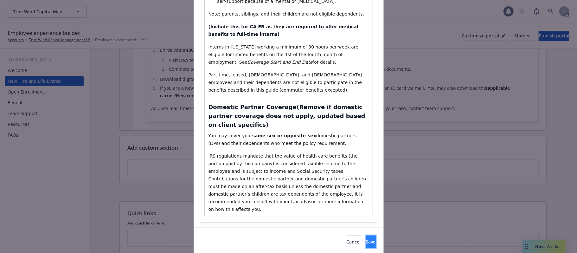
click at [366, 238] on span "Save" at bounding box center [371, 241] width 10 height 6
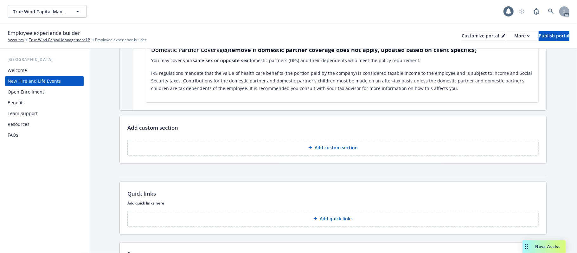
scroll to position [464, 0]
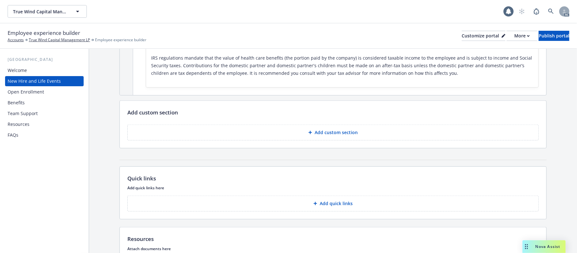
click at [333, 129] on p "Add custom section" at bounding box center [335, 132] width 43 height 6
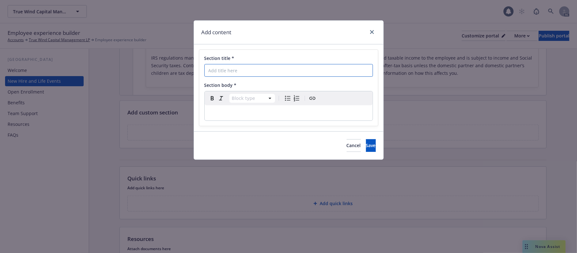
click at [225, 71] on input "Section title *" at bounding box center [288, 70] width 168 height 13
paste input "When Can I Enroll"
type input "When Can I Enroll"
click at [214, 112] on p "editable markdown" at bounding box center [288, 113] width 160 height 8
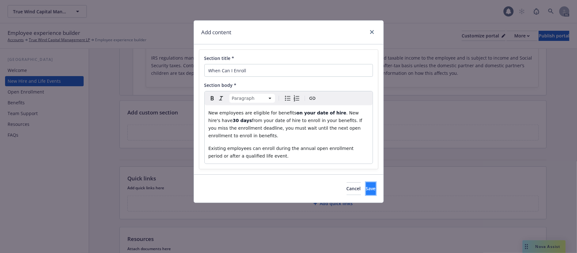
click at [366, 182] on button "Save" at bounding box center [371, 188] width 10 height 13
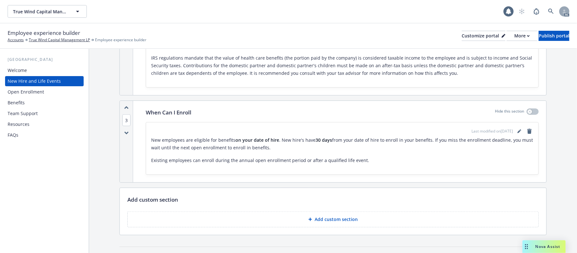
click at [345, 216] on p "Add custom section" at bounding box center [335, 219] width 43 height 6
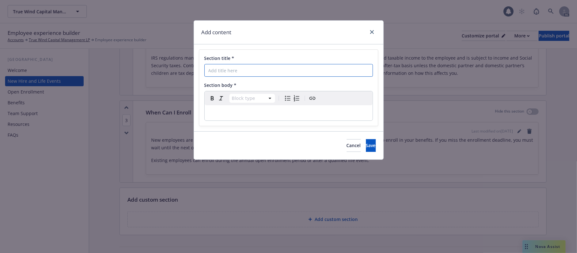
click at [223, 69] on input "Section title *" at bounding box center [288, 70] width 168 height 13
paste input "Life Events & Changing your Benefits"
type input "Life Events & Changing your Benefits"
click at [250, 118] on div "editable markdown" at bounding box center [289, 112] width 168 height 15
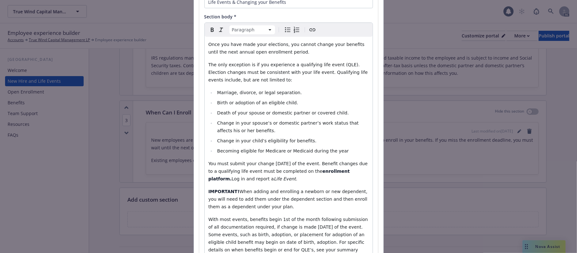
scroll to position [133, 0]
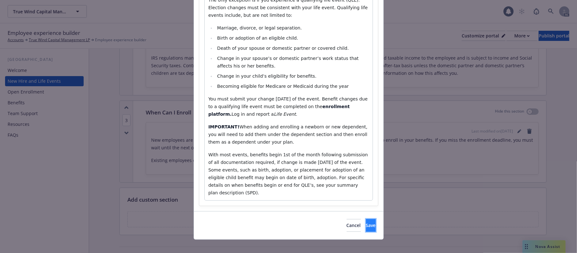
click at [366, 222] on span "Save" at bounding box center [371, 225] width 10 height 6
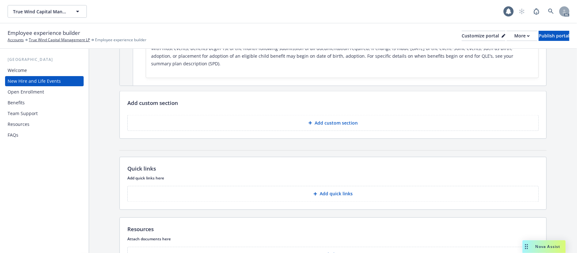
scroll to position [760, 0]
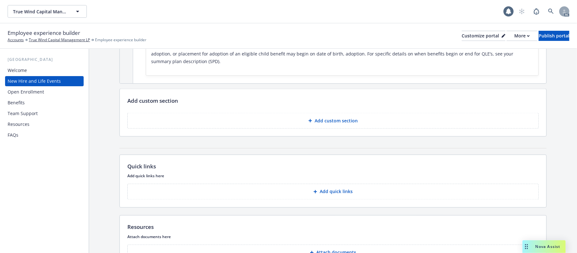
click at [336, 120] on p "Add custom section" at bounding box center [335, 120] width 43 height 6
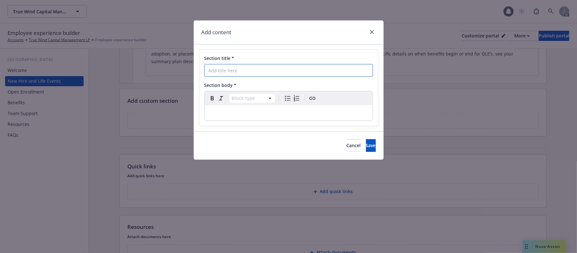
click at [246, 74] on input "Section title *" at bounding box center [288, 70] width 168 height 13
paste input "How to Enroll"
type input "How to Enroll"
click at [268, 115] on p "editable markdown" at bounding box center [288, 113] width 160 height 8
select select
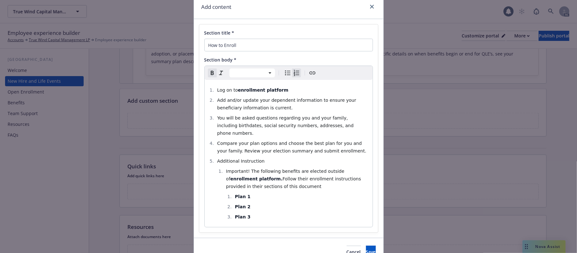
scroll to position [52, 0]
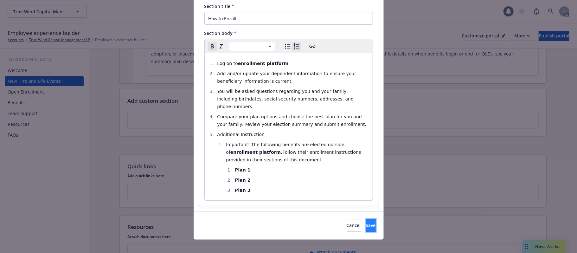
click at [366, 222] on button "Save" at bounding box center [371, 225] width 10 height 13
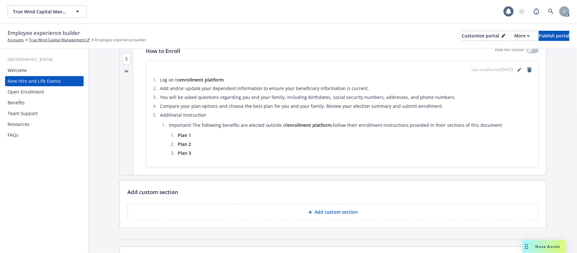
scroll to position [887, 0]
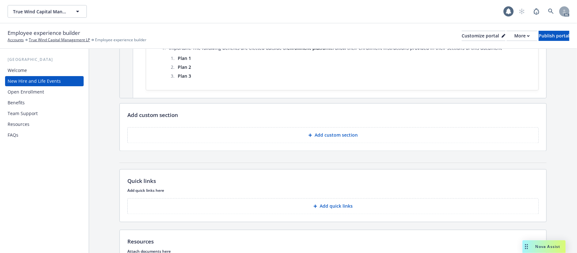
click at [336, 134] on button "Add custom section" at bounding box center [332, 135] width 411 height 16
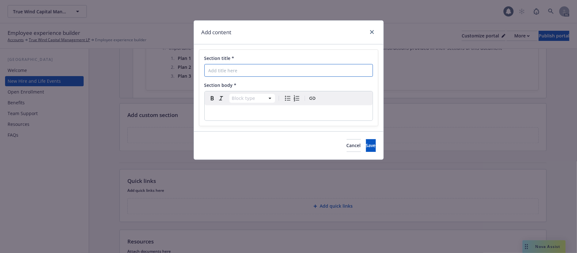
click at [235, 65] on input "Section title *" at bounding box center [288, 70] width 168 height 13
paste input "Contact Information for Benefit-Related Questions"
type input "Contact Information for Benefit-Related Questions"
click at [268, 116] on p "editable markdown" at bounding box center [288, 113] width 160 height 8
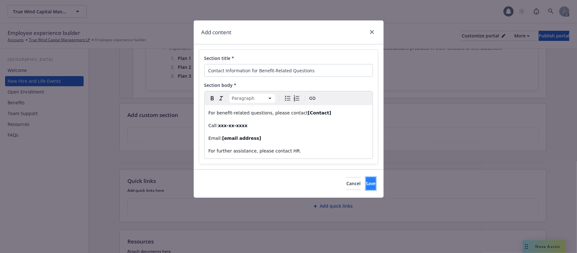
click at [366, 184] on span "Save" at bounding box center [371, 183] width 10 height 6
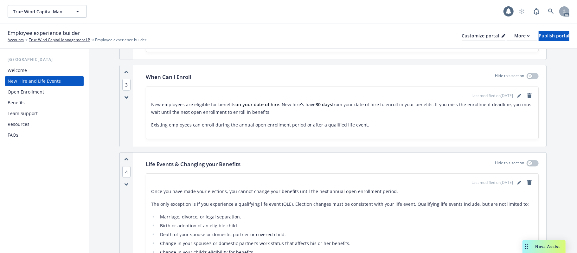
scroll to position [458, 0]
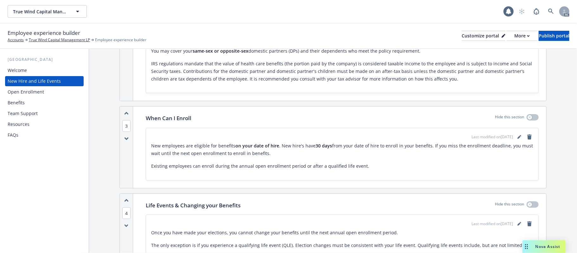
click at [13, 134] on div "FAQs" at bounding box center [13, 135] width 11 height 10
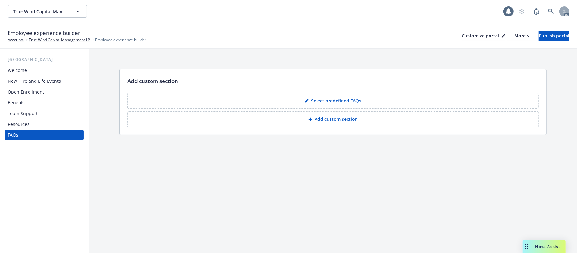
click at [283, 118] on button "Add custom section" at bounding box center [332, 119] width 411 height 16
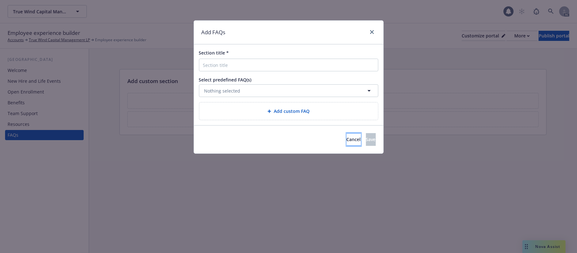
click at [346, 139] on span "Cancel" at bounding box center [353, 139] width 14 height 6
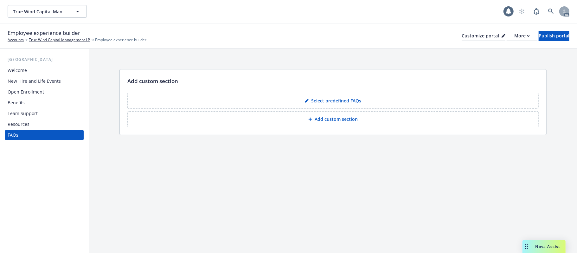
click at [342, 101] on p "Select predefined FAQs" at bounding box center [336, 101] width 50 height 6
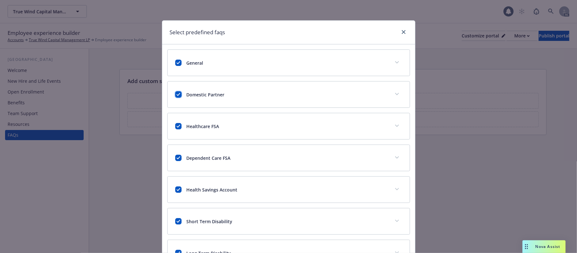
click at [175, 94] on input "checkbox" at bounding box center [178, 94] width 6 height 6
checkbox input "false"
click at [175, 127] on input "checkbox" at bounding box center [178, 126] width 6 height 6
checkbox input "false"
click at [175, 157] on input "checkbox" at bounding box center [178, 158] width 6 height 6
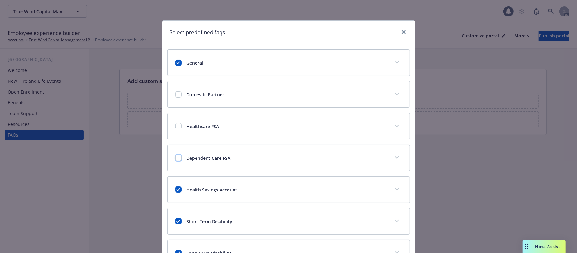
checkbox input "false"
click at [175, 191] on input "checkbox" at bounding box center [178, 189] width 6 height 6
checkbox input "false"
click at [175, 223] on input "checkbox" at bounding box center [178, 221] width 6 height 6
checkbox input "false"
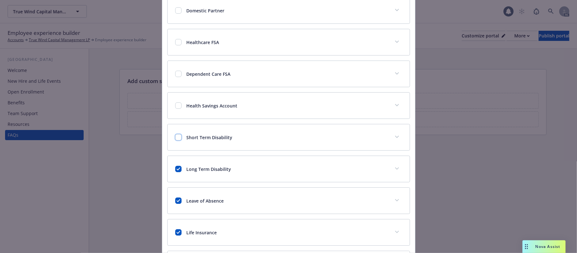
scroll to position [84, 0]
click at [175, 172] on input "checkbox" at bounding box center [178, 168] width 6 height 6
checkbox input "false"
click at [176, 202] on input "checkbox" at bounding box center [178, 200] width 6 height 6
checkbox input "false"
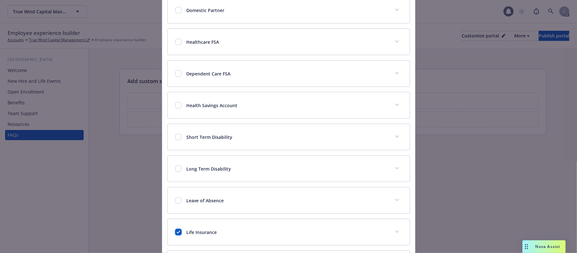
click at [177, 235] on input "checkbox" at bounding box center [178, 232] width 6 height 6
checkbox input "false"
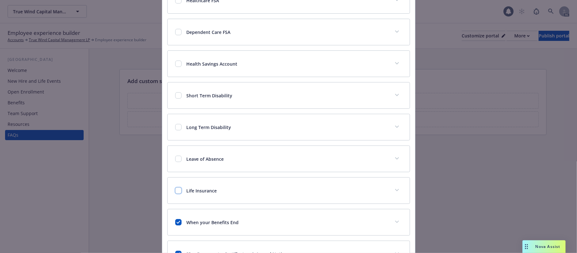
scroll to position [169, 0]
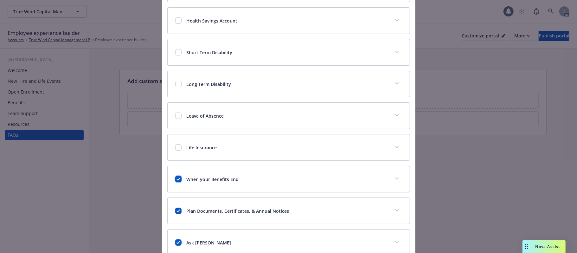
click at [175, 182] on input "checkbox" at bounding box center [178, 179] width 6 height 6
checkbox input "false"
click at [175, 213] on input "checkbox" at bounding box center [178, 210] width 6 height 6
checkbox input "false"
click at [175, 244] on input "checkbox" at bounding box center [178, 242] width 6 height 6
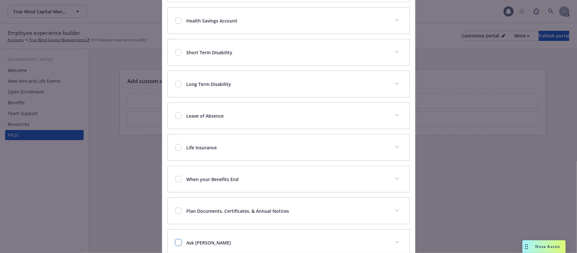
checkbox input "false"
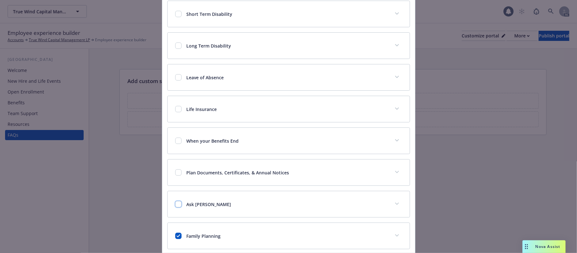
scroll to position [253, 0]
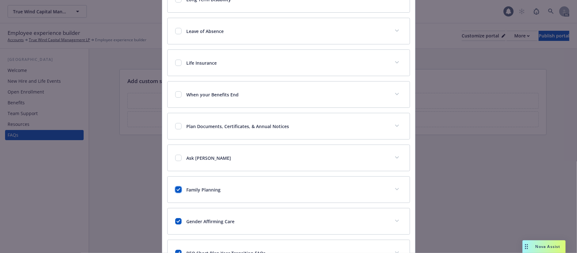
click at [175, 193] on input "checkbox" at bounding box center [178, 189] width 6 height 6
checkbox input "false"
click at [175, 224] on input "checkbox" at bounding box center [178, 221] width 6 height 6
checkbox input "false"
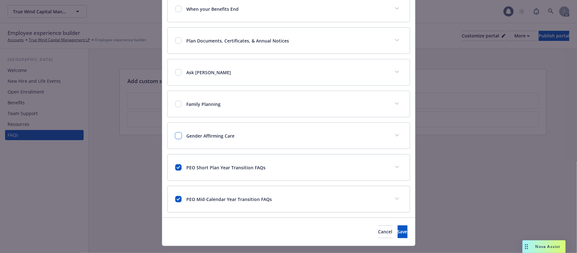
scroll to position [356, 0]
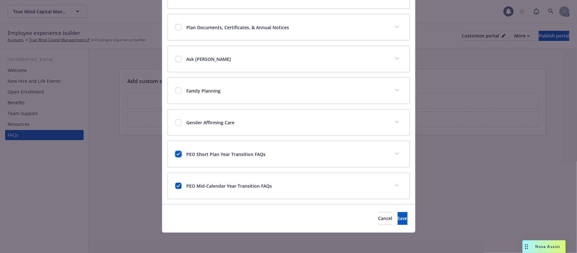
click at [176, 154] on input "checkbox" at bounding box center [178, 154] width 6 height 6
checkbox input "false"
click at [176, 184] on input "checkbox" at bounding box center [178, 185] width 6 height 6
checkbox input "false"
click at [397, 219] on span "Save" at bounding box center [402, 218] width 10 height 6
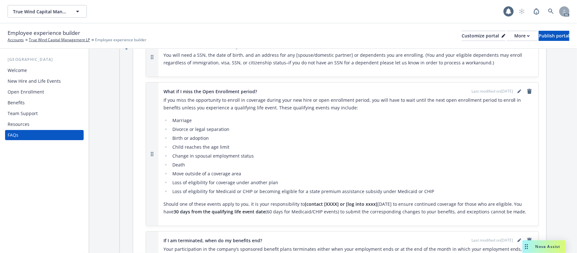
scroll to position [13, 0]
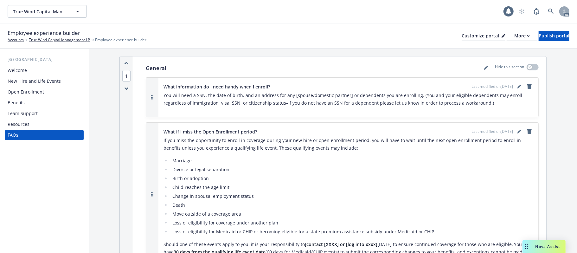
click at [13, 123] on div "Resources" at bounding box center [19, 124] width 22 height 10
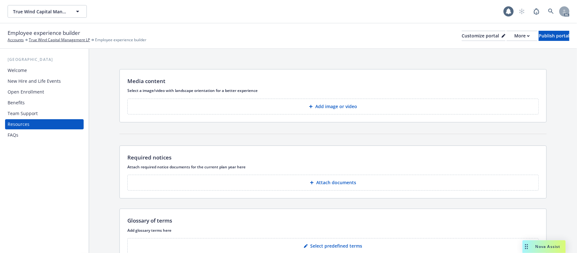
click at [322, 105] on p "Add image or video" at bounding box center [336, 106] width 42 height 6
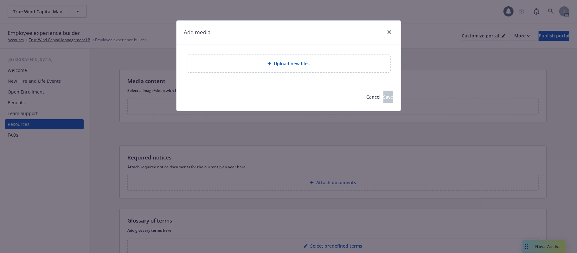
click at [303, 69] on div "Upload new files" at bounding box center [288, 63] width 203 height 17
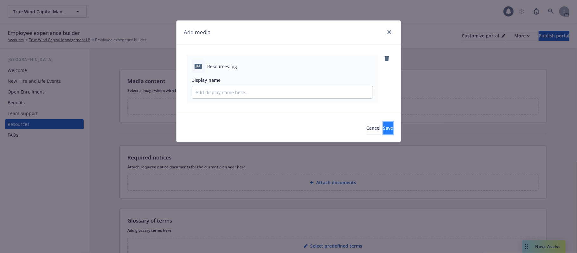
click at [383, 127] on span "Save" at bounding box center [388, 128] width 10 height 6
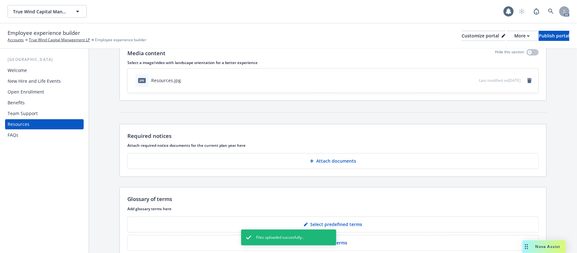
scroll to position [61, 0]
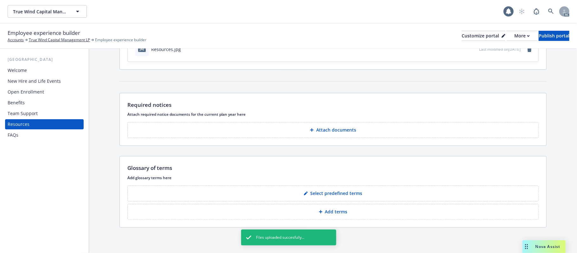
click at [316, 127] on p "Attach documents" at bounding box center [336, 130] width 40 height 6
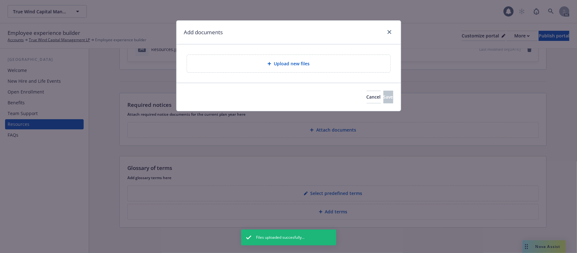
click at [294, 70] on div "Upload new files" at bounding box center [288, 63] width 203 height 17
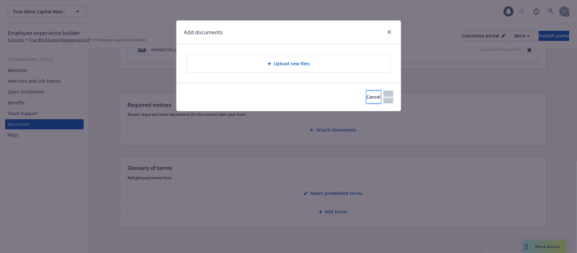
click at [366, 97] on span "Cancel" at bounding box center [373, 97] width 14 height 6
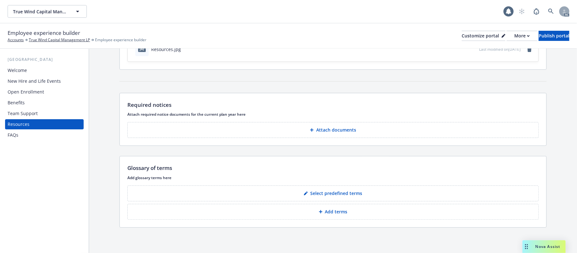
click at [327, 192] on p "Select predefined terms" at bounding box center [336, 193] width 52 height 6
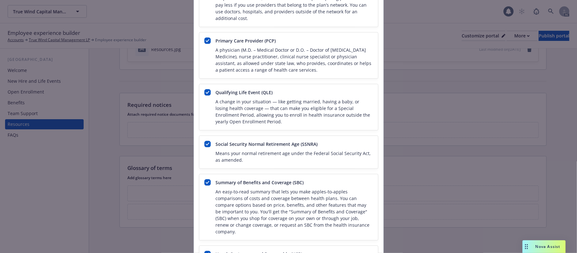
scroll to position [1182, 0]
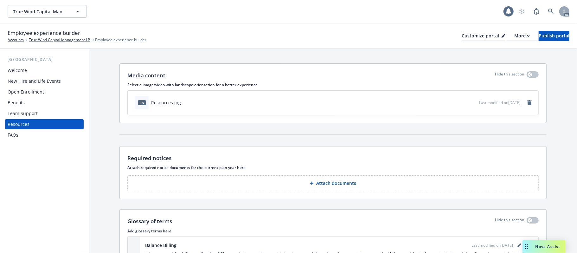
scroll to position [0, 0]
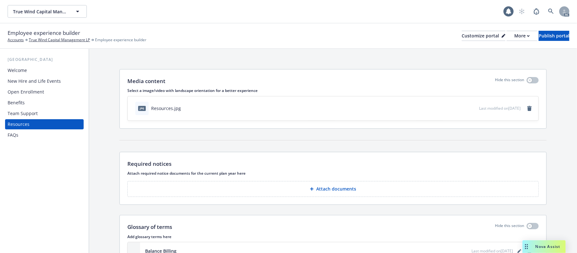
click at [346, 192] on p "Attach documents" at bounding box center [336, 189] width 40 height 6
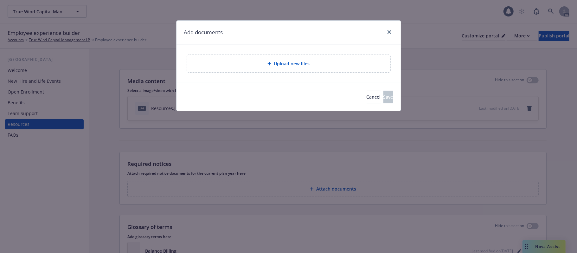
click at [334, 64] on div "Upload new files" at bounding box center [288, 63] width 193 height 7
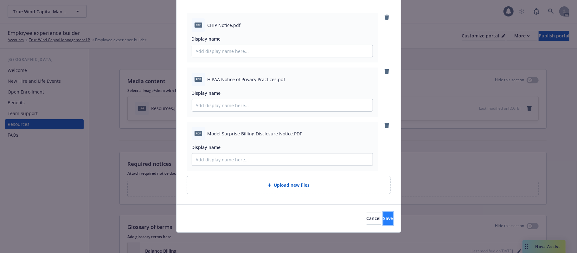
click at [383, 220] on span "Save" at bounding box center [388, 218] width 10 height 6
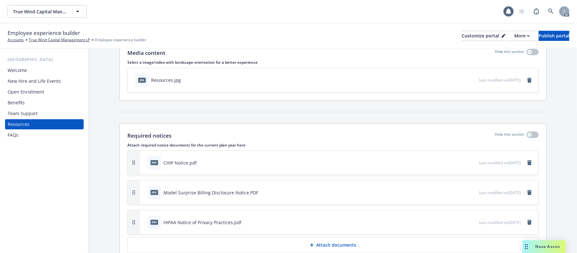
scroll to position [42, 0]
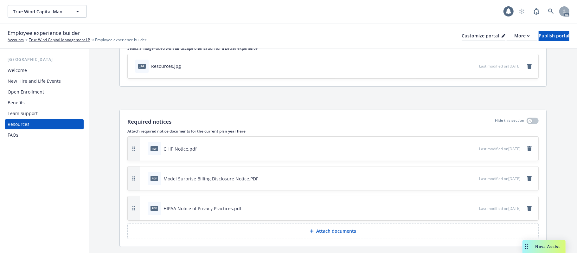
click at [451, 179] on icon "button" at bounding box center [453, 178] width 4 height 4
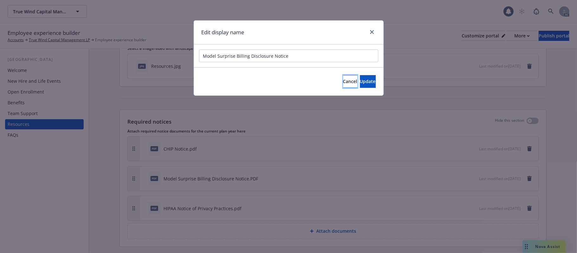
click at [343, 80] on span "Cancel" at bounding box center [350, 81] width 14 height 6
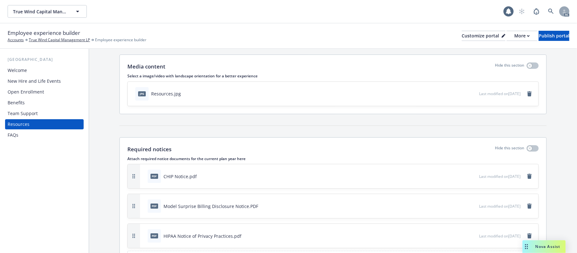
scroll to position [0, 0]
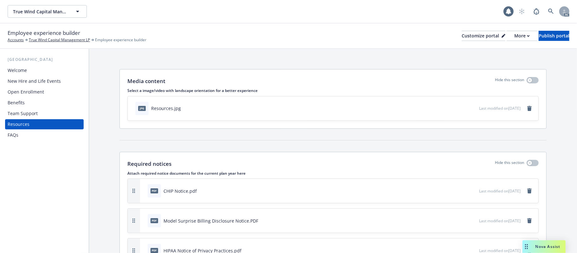
click at [23, 114] on div "Team Support" at bounding box center [23, 113] width 30 height 10
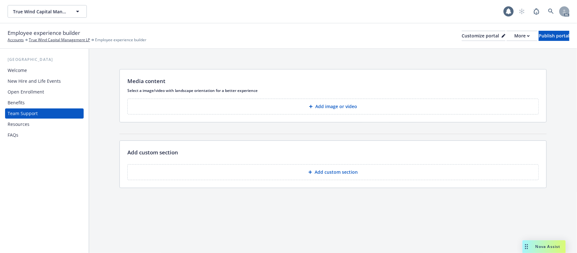
click at [335, 109] on p "Add image or video" at bounding box center [336, 106] width 42 height 6
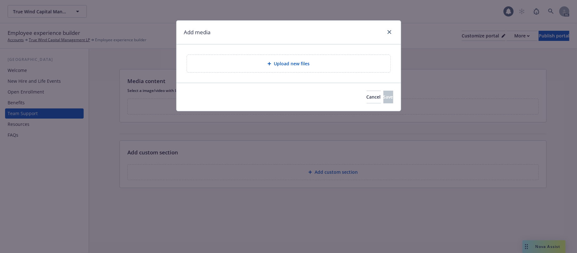
click at [340, 63] on div "Upload new files" at bounding box center [288, 63] width 193 height 7
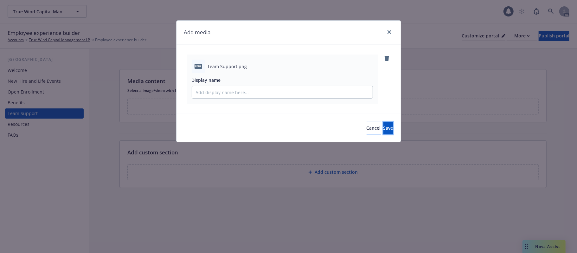
drag, startPoint x: 374, startPoint y: 127, endPoint x: 352, endPoint y: 129, distance: 22.2
click at [383, 127] on span "Save" at bounding box center [388, 128] width 10 height 6
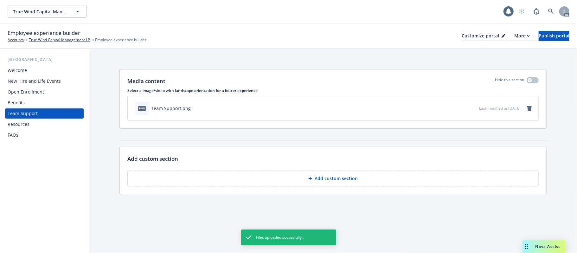
click at [307, 174] on button "Add custom section" at bounding box center [332, 178] width 411 height 16
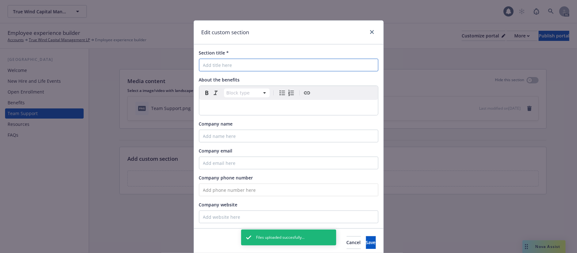
click at [240, 66] on input "Section title *" at bounding box center [288, 65] width 179 height 13
paste input "Leave of Absence (LOA)"
type input "Leave of Absence (LOA)"
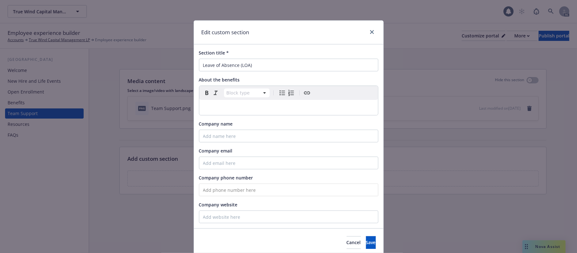
click at [215, 103] on div "editable markdown" at bounding box center [288, 107] width 179 height 15
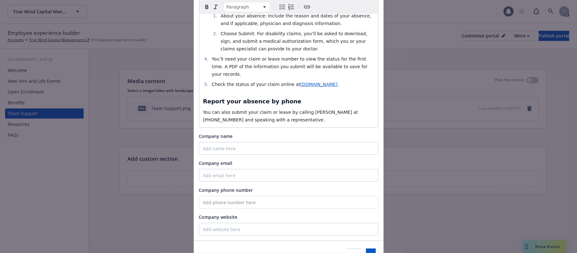
scroll to position [261, 0]
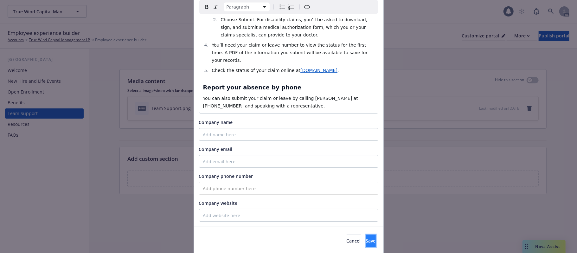
click at [366, 234] on button "Save" at bounding box center [371, 240] width 10 height 13
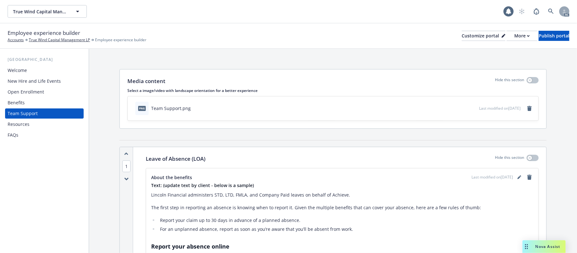
click at [29, 123] on div "Resources" at bounding box center [44, 124] width 73 height 10
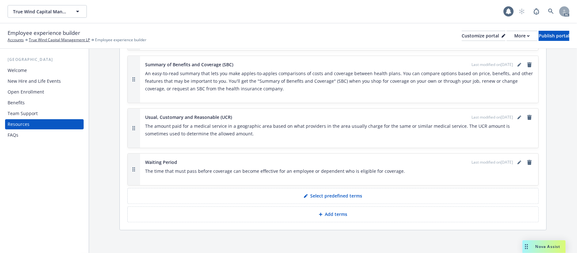
scroll to position [1328, 0]
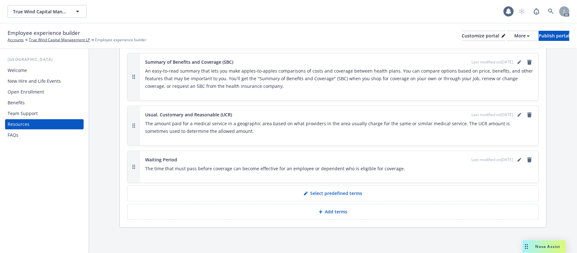
click at [306, 212] on button "Add terms" at bounding box center [332, 212] width 411 height 16
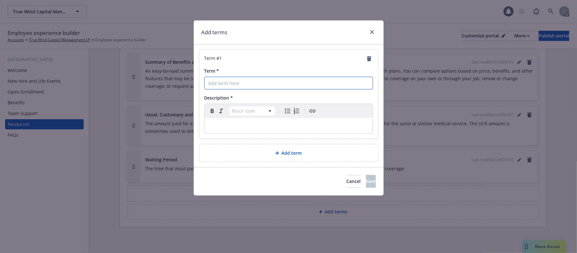
click at [227, 84] on input "Term *" at bounding box center [288, 83] width 168 height 13
click at [230, 122] on p "editable markdown" at bounding box center [288, 126] width 160 height 8
click at [223, 83] on input "Term *" at bounding box center [288, 83] width 168 height 13
paste input "Navigating Your Tax Savings Plans"
type input "Navigating Your Tax Savings Plans"
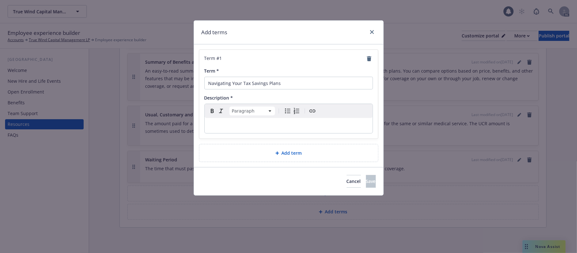
click at [227, 125] on p "editable markdown" at bounding box center [288, 126] width 160 height 8
click at [236, 122] on div "editable markdown" at bounding box center [289, 125] width 168 height 15
select select
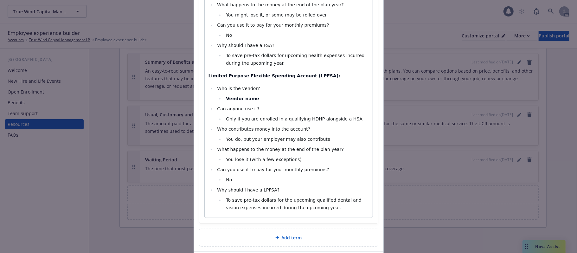
scroll to position [562, 0]
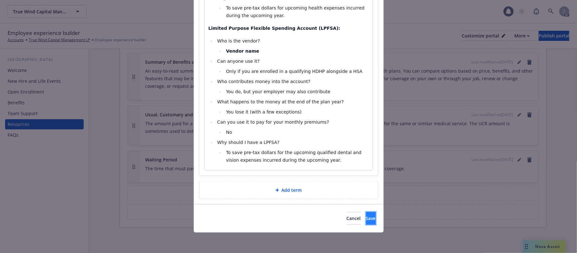
click at [366, 214] on button "Save" at bounding box center [371, 218] width 10 height 13
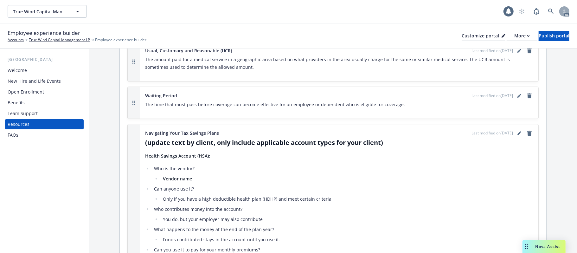
scroll to position [1323, 0]
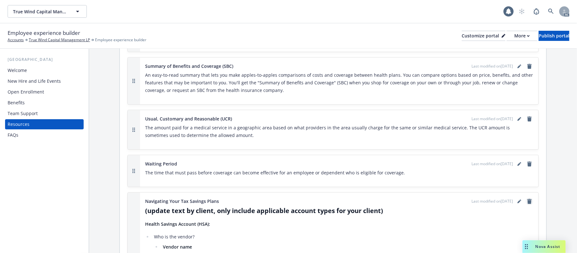
click at [527, 202] on icon "remove" at bounding box center [529, 201] width 4 height 5
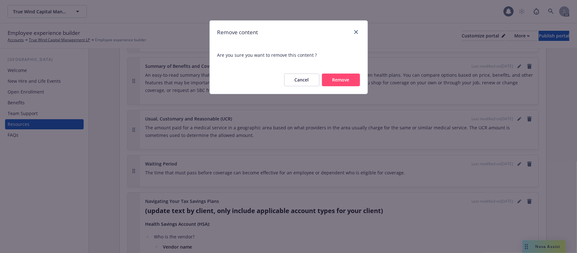
click at [346, 79] on button "Remove" at bounding box center [341, 79] width 38 height 13
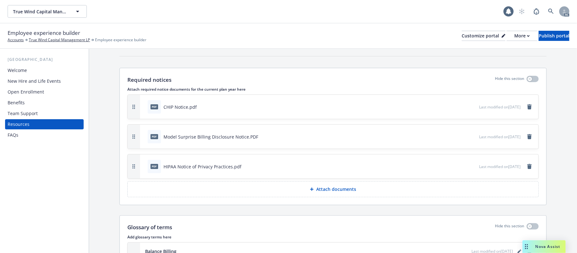
scroll to position [0, 0]
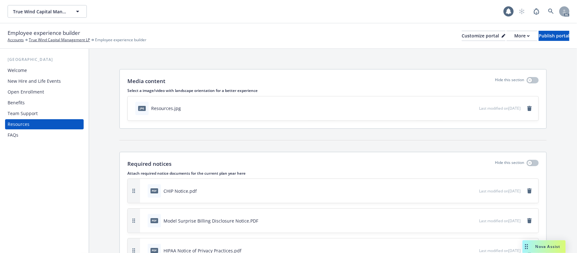
click at [31, 114] on div "Team Support" at bounding box center [23, 113] width 30 height 10
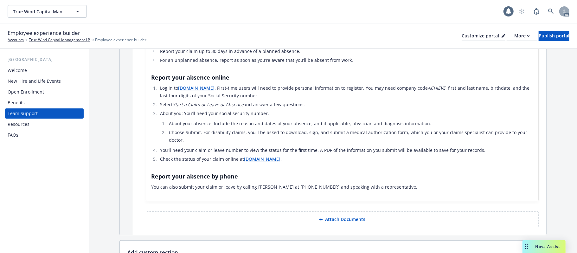
scroll to position [231, 0]
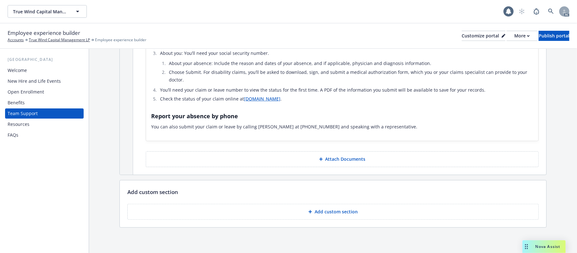
click at [329, 212] on p "Add custom section" at bounding box center [335, 211] width 43 height 6
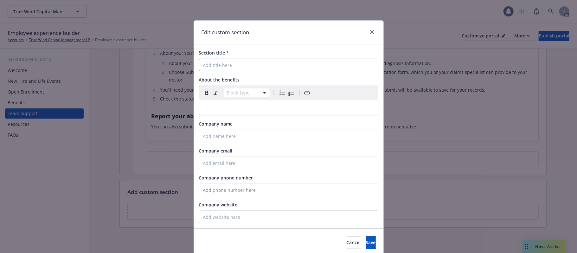
click at [210, 65] on input "Section title *" at bounding box center [288, 65] width 179 height 13
paste input "HealthJoy - Employee Advocacy & Healthcare Navigation"
type input "HealthJoy - Employee Advocacy & Healthcare Navigation"
click at [233, 107] on p "editable markdown" at bounding box center [288, 108] width 171 height 8
select select
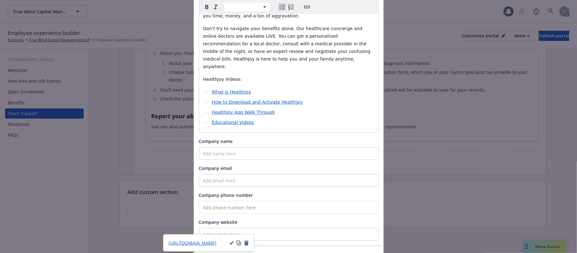
scroll to position [127, 0]
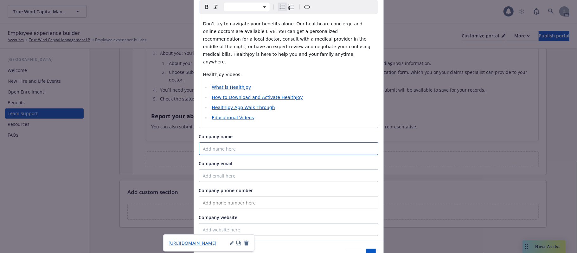
click at [218, 142] on input "Company name" at bounding box center [288, 148] width 179 height 13
paste input "HealthJoy"
type input "HealthJoy"
click at [215, 169] on input "Company email" at bounding box center [288, 175] width 179 height 13
paste input "support@healthjoy.com"
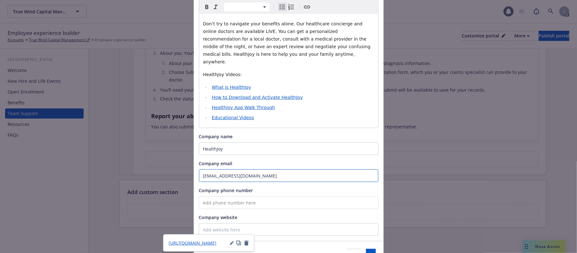
type input "support@healthjoy.com"
click at [217, 196] on input "tel" at bounding box center [288, 202] width 179 height 13
paste input "(877) 500-3212"
type input "(877) 500-3212"
click at [366, 249] on button "Save" at bounding box center [371, 255] width 10 height 13
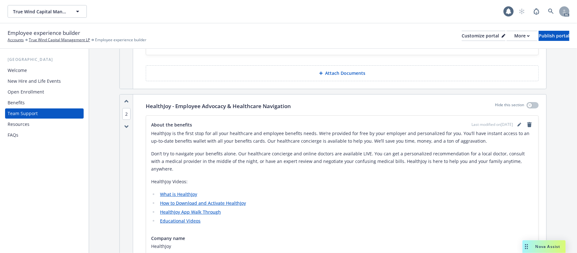
scroll to position [463, 0]
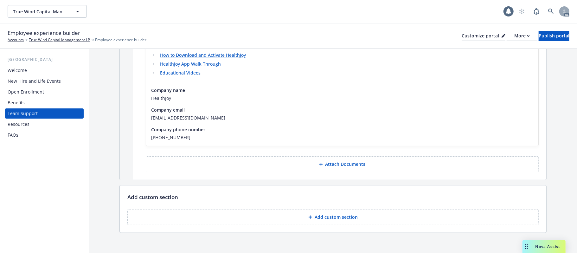
click at [308, 215] on icon at bounding box center [310, 217] width 4 height 4
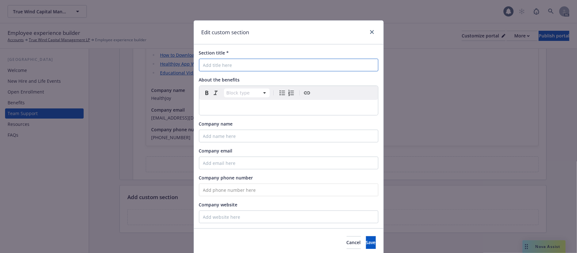
drag, startPoint x: 231, startPoint y: 66, endPoint x: 217, endPoint y: 71, distance: 14.0
click at [231, 66] on input "Section title *" at bounding box center [288, 65] width 179 height 13
paste input "Newfront Answers"
type input "Newfront Answers"
click at [235, 108] on p "editable markdown" at bounding box center [288, 108] width 171 height 8
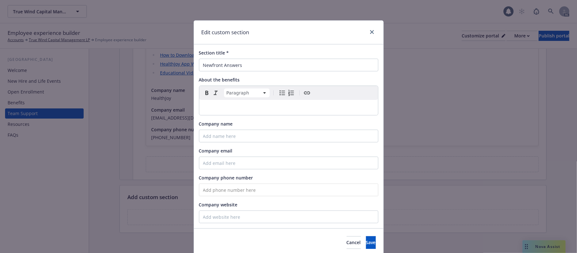
select select
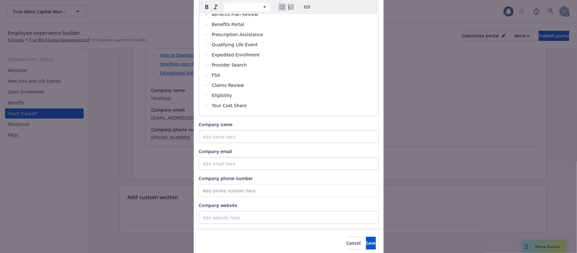
scroll to position [186, 0]
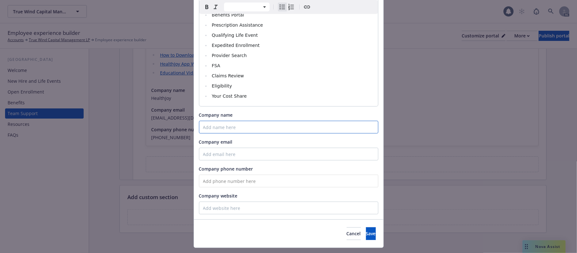
drag, startPoint x: 227, startPoint y: 112, endPoint x: 199, endPoint y: 115, distance: 27.5
click at [227, 121] on input "Company name" at bounding box center [288, 127] width 179 height 13
paste input "Company Name"
type input "Company Name"
click at [219, 148] on input "Company email" at bounding box center [288, 154] width 179 height 13
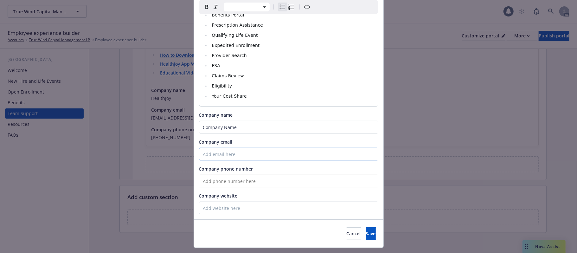
paste input "xxx@answers.newfront.com"
type input "xxx@answers.newfront.com"
click at [217, 174] on input "tel" at bounding box center [288, 180] width 179 height 13
paste input "(123) 456-7890"
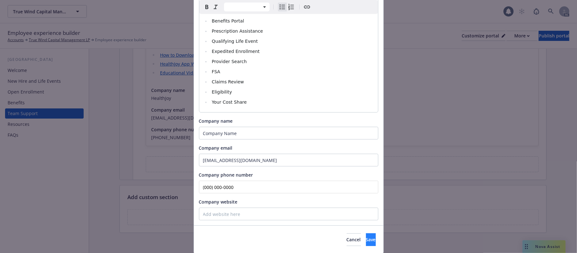
scroll to position [186, 0]
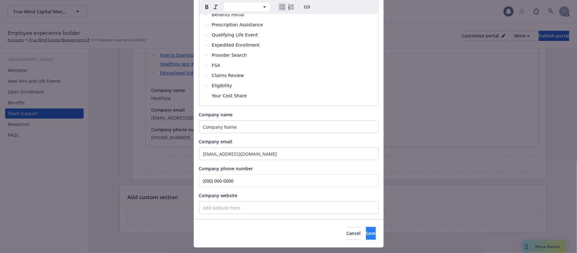
type input "(000) 000-0000"
click at [366, 230] on span "Save" at bounding box center [371, 233] width 10 height 6
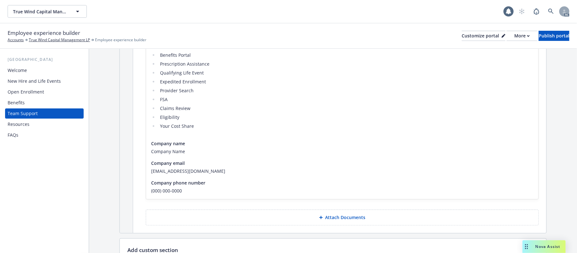
scroll to position [740, 0]
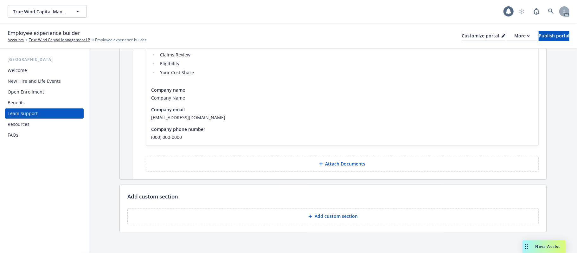
click at [341, 213] on p "Add custom section" at bounding box center [335, 216] width 43 height 6
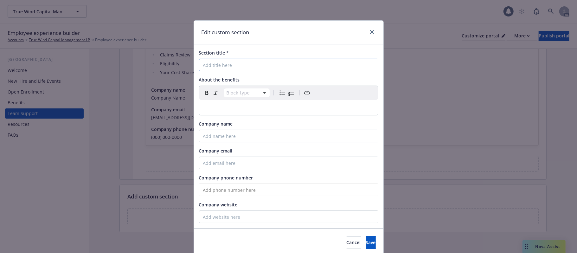
click at [221, 59] on input "Section title *" at bounding box center [288, 65] width 179 height 13
click at [222, 65] on input "Section title *" at bounding box center [288, 65] width 179 height 13
paste input "COBRA"
type input "COBRA"
click at [222, 106] on p "editable markdown" at bounding box center [288, 108] width 171 height 8
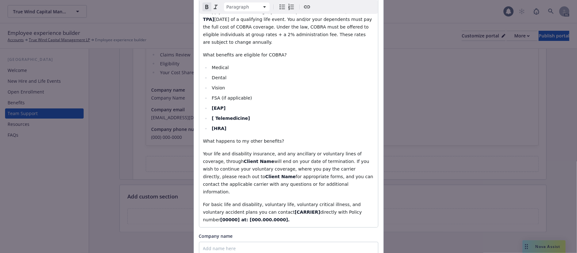
scroll to position [452, 0]
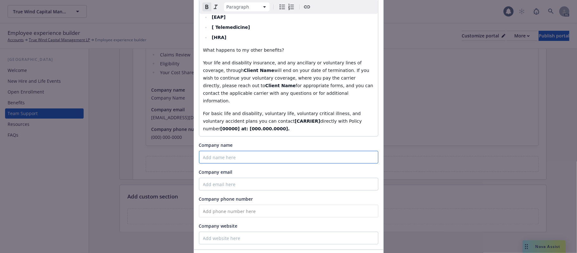
click at [215, 151] on input "Company name" at bounding box center [288, 157] width 179 height 13
paste input "COBRA"
type input "COBRA"
click at [216, 178] on input "Company email" at bounding box center [288, 184] width 179 height 13
click at [209, 205] on input "tel" at bounding box center [288, 211] width 179 height 13
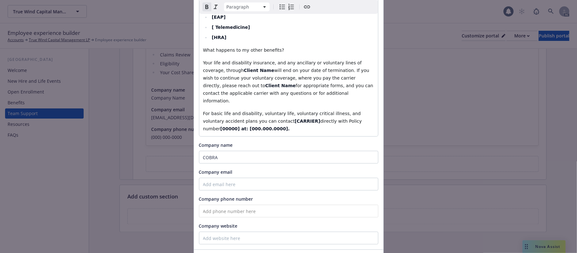
paste input "(888) 466-2219"
type input "(888) 466-2219"
click at [218, 178] on input "Company email" at bounding box center [288, 184] width 179 height 13
paste input "www.ca.gov"
type input "www.ca.gov"
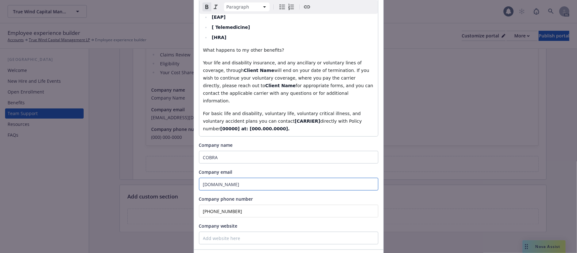
drag, startPoint x: 226, startPoint y: 138, endPoint x: 89, endPoint y: 137, distance: 137.4
click at [89, 137] on div "Edit custom section Section title * COBRA About the benefits Paragraph Paragrap…" at bounding box center [288, 126] width 577 height 253
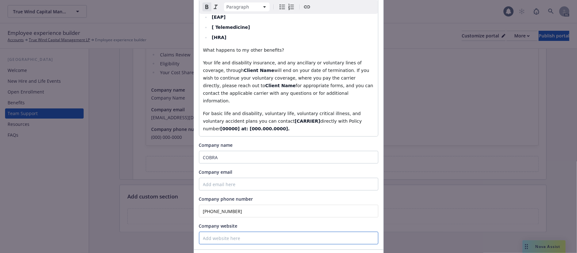
click at [234, 231] on input "Company website" at bounding box center [288, 237] width 179 height 13
paste input "www.ca.gov"
type input "www.ca.gov"
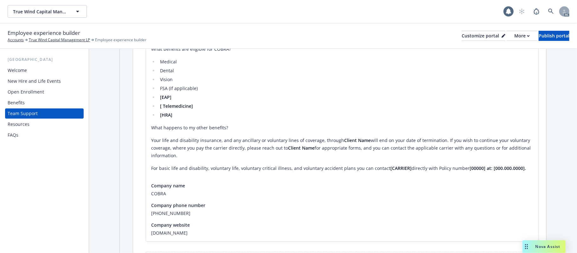
scroll to position [1201, 0]
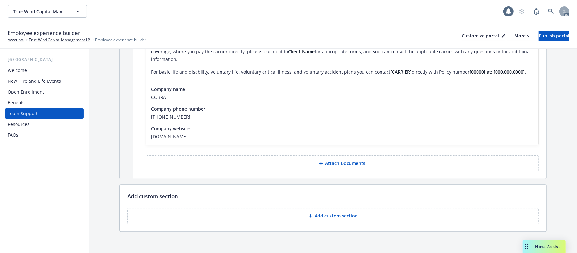
click at [355, 209] on button "Add custom section" at bounding box center [332, 216] width 411 height 16
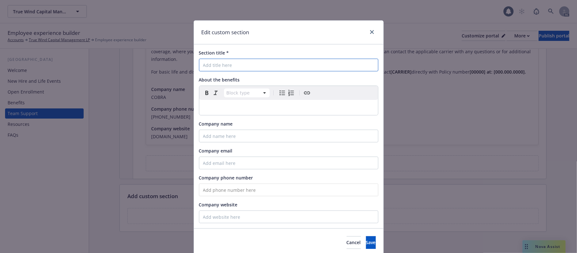
click at [244, 66] on input "Section title *" at bounding box center [288, 65] width 179 height 13
paste input "Contact Information for Benefit-Related Questions"
type input "Contact Information for Benefit-Related Questions"
click at [245, 105] on p "editable markdown" at bounding box center [288, 108] width 171 height 8
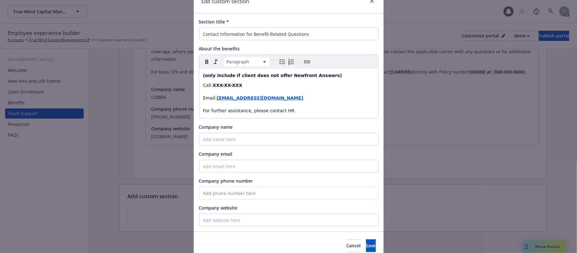
scroll to position [59, 0]
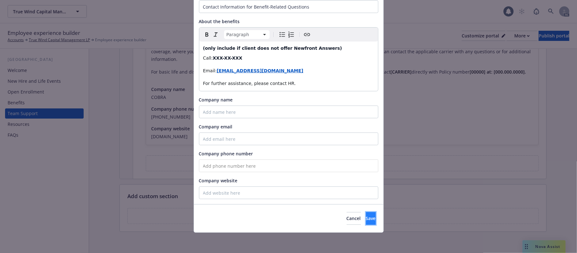
click at [366, 213] on button "Save" at bounding box center [371, 218] width 10 height 13
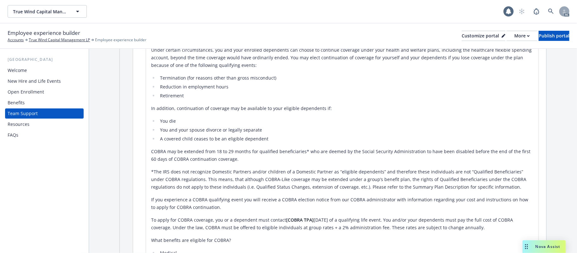
scroll to position [863, 0]
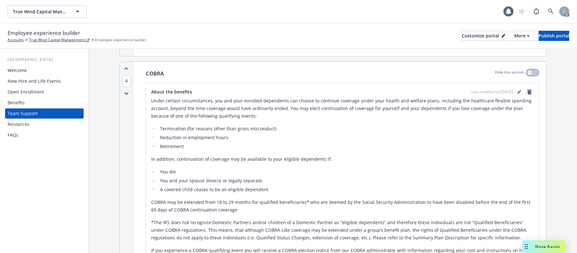
click at [528, 71] on icon "button" at bounding box center [529, 72] width 3 height 3
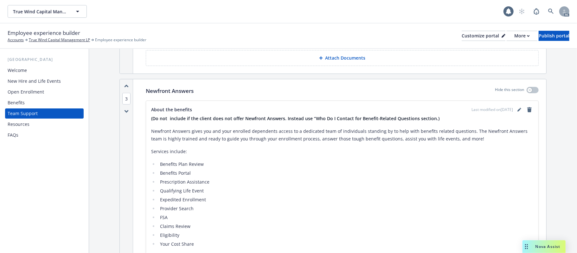
scroll to position [568, 0]
click at [527, 88] on button "button" at bounding box center [532, 91] width 12 height 6
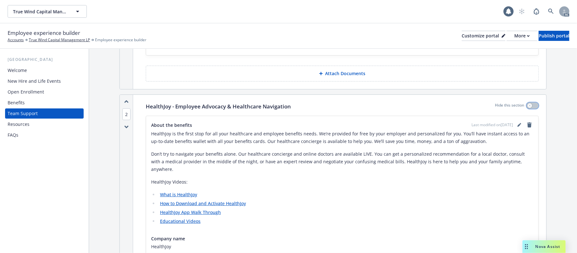
click at [527, 105] on div "button" at bounding box center [529, 105] width 4 height 4
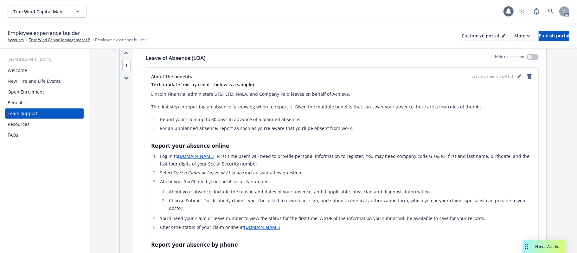
scroll to position [61, 0]
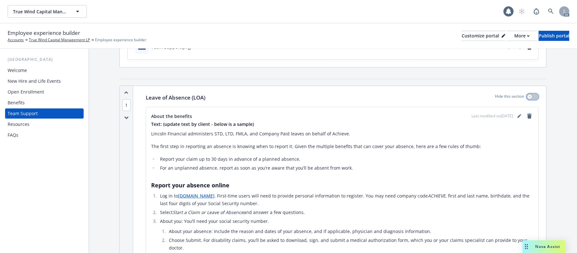
click at [527, 97] on button "button" at bounding box center [532, 96] width 12 height 6
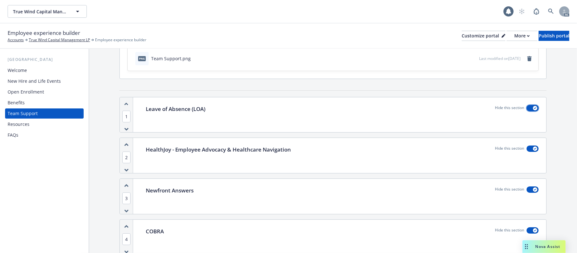
scroll to position [0, 0]
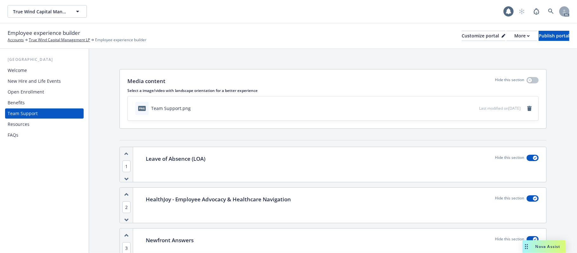
click at [19, 136] on div "FAQs" at bounding box center [44, 135] width 73 height 10
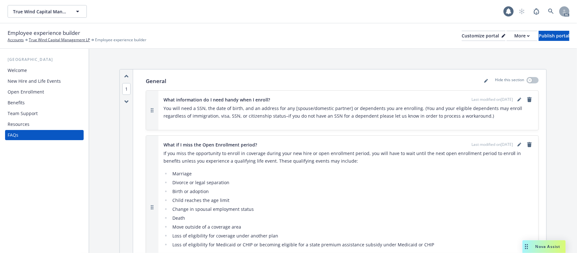
click at [30, 125] on div "Resources" at bounding box center [44, 124] width 73 height 10
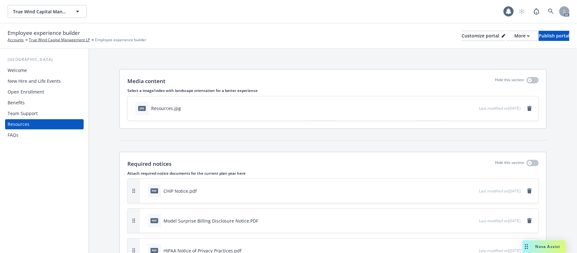
click at [29, 111] on div "Team Support" at bounding box center [23, 113] width 30 height 10
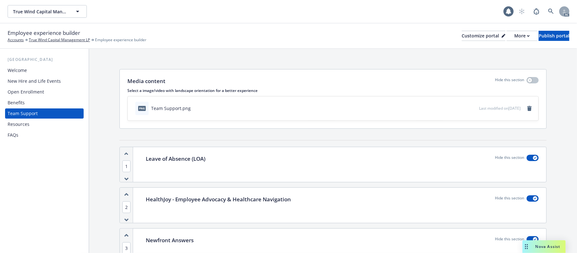
click at [29, 92] on div "Open Enrollment" at bounding box center [26, 92] width 36 height 10
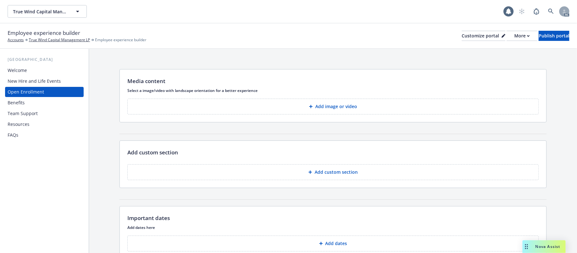
click at [322, 108] on p "Add image or video" at bounding box center [336, 106] width 42 height 6
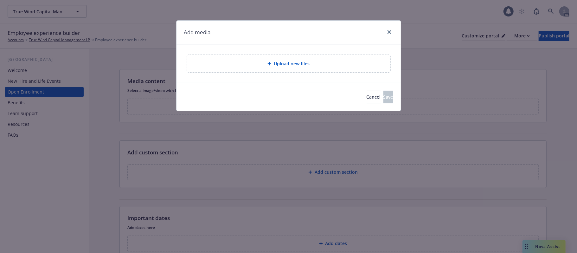
click at [351, 67] on div "Upload new files" at bounding box center [288, 63] width 193 height 7
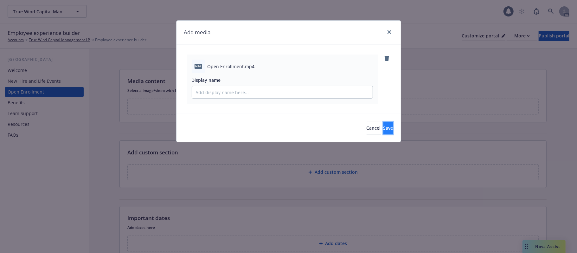
click at [383, 127] on span "Save" at bounding box center [388, 128] width 10 height 6
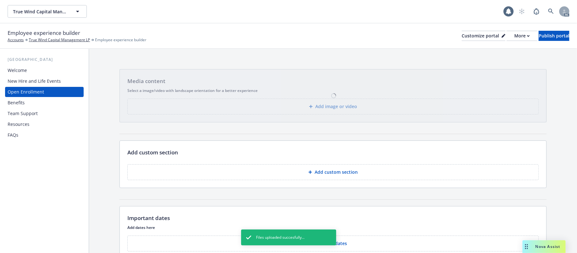
click at [326, 174] on p "Add custom section" at bounding box center [335, 172] width 43 height 6
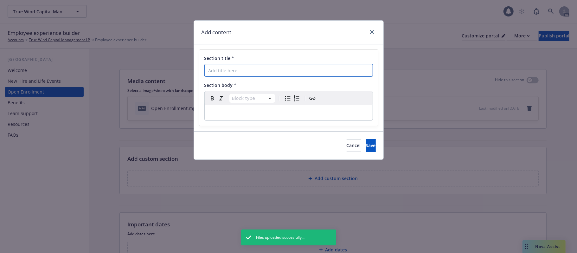
click at [261, 70] on input "Section title *" at bounding box center [288, 70] width 168 height 13
paste input "What Do I Need To Do"
type input "What Do I Need To Do"
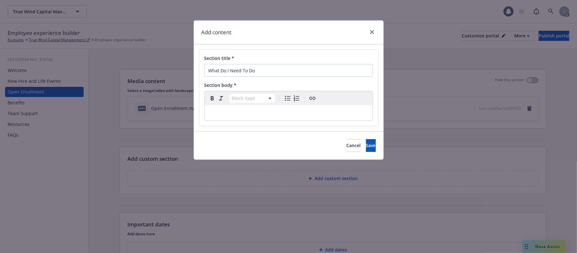
click at [243, 116] on p "editable markdown" at bounding box center [288, 113] width 160 height 8
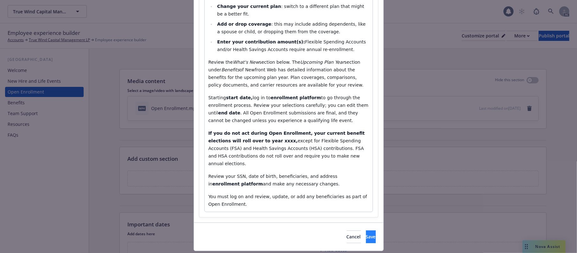
scroll to position [161, 0]
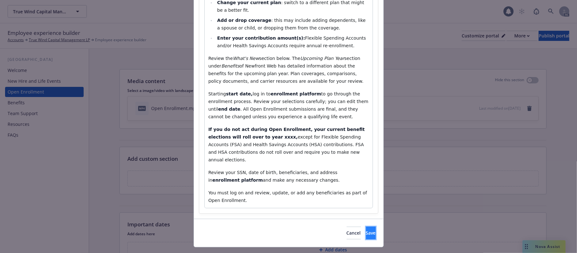
click at [366, 230] on span "Save" at bounding box center [371, 233] width 10 height 6
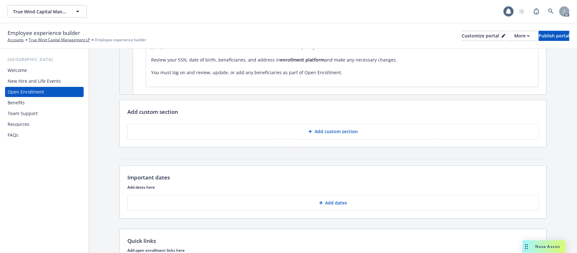
scroll to position [211, 0]
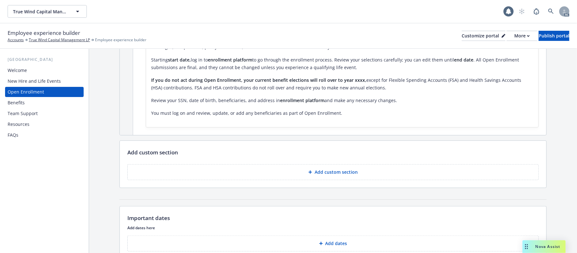
click at [335, 176] on button "Add custom section" at bounding box center [332, 172] width 411 height 16
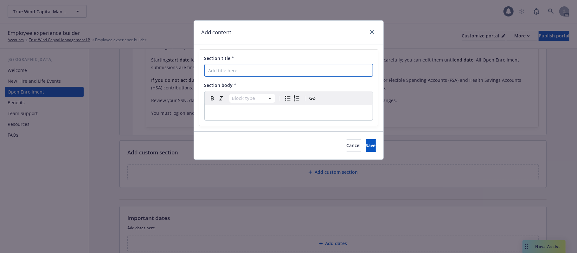
click at [236, 70] on input "Section title *" at bounding box center [288, 70] width 168 height 13
paste input "What's New"
type input "What's New"
drag, startPoint x: 247, startPoint y: 109, endPoint x: 249, endPoint y: 113, distance: 4.1
click at [247, 109] on div "editable markdown" at bounding box center [289, 112] width 168 height 15
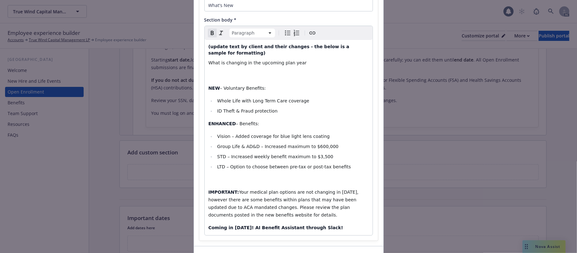
scroll to position [101, 0]
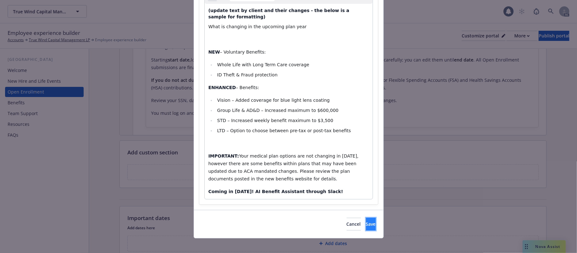
click at [366, 223] on button "Save" at bounding box center [371, 224] width 10 height 13
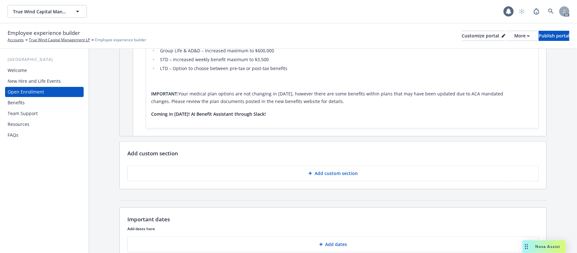
scroll to position [422, 0]
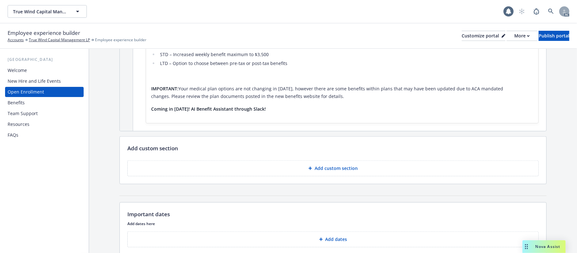
click at [332, 171] on p "Add custom section" at bounding box center [335, 168] width 43 height 6
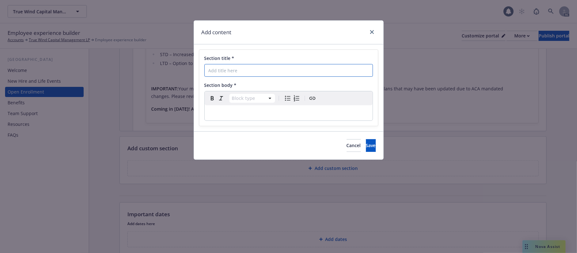
click at [263, 73] on input "Section title *" at bounding box center [288, 70] width 168 height 13
paste input "Who Do I Contact for Benefit-Related Open Enrollment Questions?"
type input "Who Do I Contact for Benefit-Related Open Enrollment Questions?"
click at [263, 108] on div "editable markdown" at bounding box center [289, 112] width 168 height 15
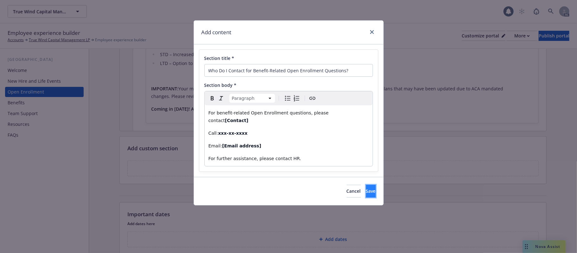
click at [366, 188] on span "Save" at bounding box center [371, 191] width 10 height 6
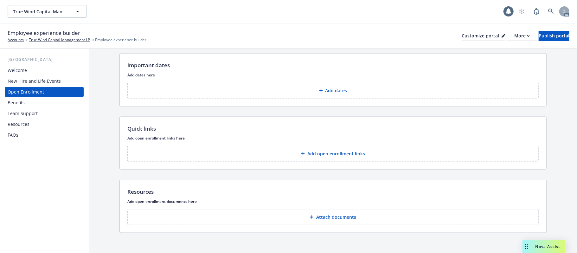
scroll to position [685, 0]
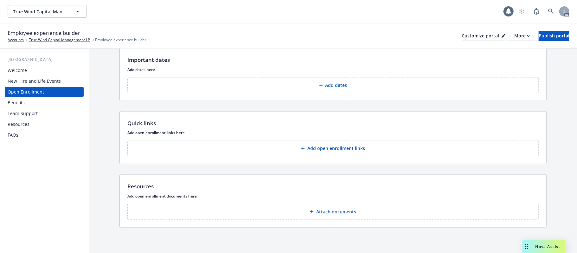
click at [311, 149] on p "Add open enrollment links" at bounding box center [336, 148] width 58 height 6
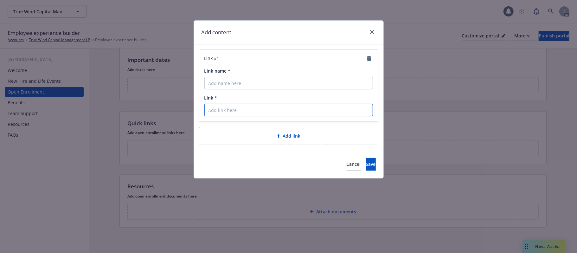
click at [235, 113] on input "Link *" at bounding box center [288, 110] width 168 height 13
paste input "https://online.adp.com/signin/v1/?APPID=WFNPortal&productId=80e309c3-7085-bae1-…"
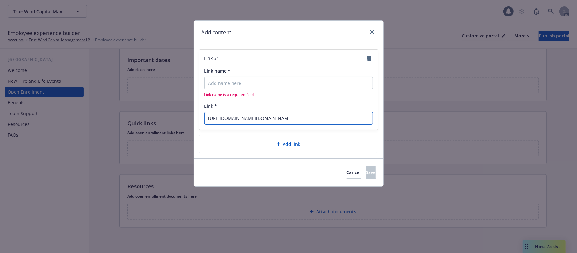
scroll to position [0, 194]
type input "https://online.adp.com/signin/v1/?APPID=WFNPortal&productId=80e309c3-7085-bae1-…"
click at [227, 82] on input "Link name *" at bounding box center [288, 83] width 168 height 13
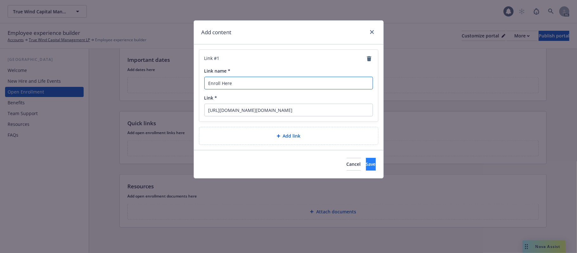
type input "Enroll Here"
click at [366, 164] on span "Save" at bounding box center [371, 164] width 10 height 6
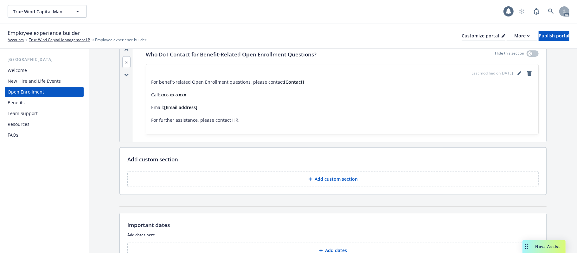
scroll to position [474, 0]
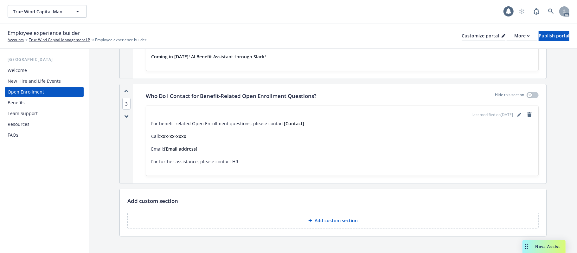
click at [46, 78] on div "New Hire and Life Events" at bounding box center [34, 81] width 53 height 10
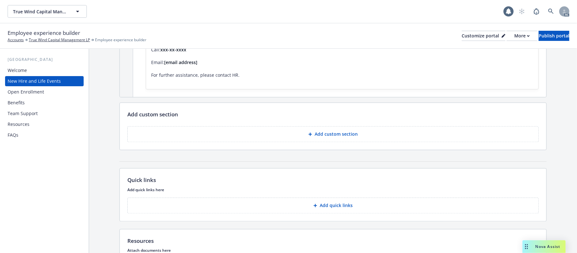
scroll to position [1049, 0]
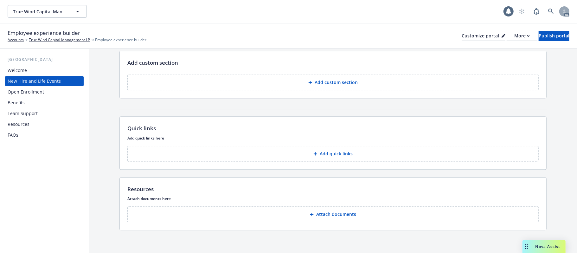
click at [343, 151] on p "Add quick links" at bounding box center [335, 153] width 33 height 6
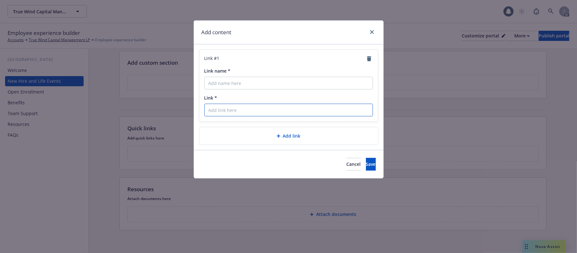
click at [239, 113] on input "Link *" at bounding box center [288, 110] width 168 height 13
paste input "https://online.adp.com/signin/v1/?APPID=WFNPortal&productId=80e309c3-7085-bae1-…"
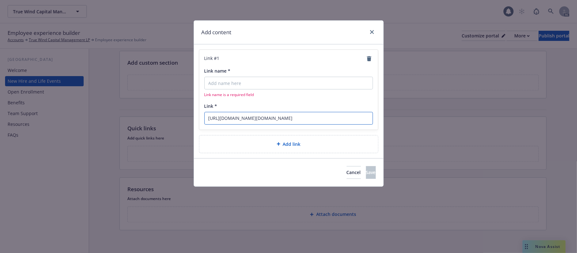
scroll to position [0, 194]
type input "https://online.adp.com/signin/v1/?APPID=WFNPortal&productId=80e309c3-7085-bae1-…"
click at [243, 79] on input "Link name *" at bounding box center [288, 83] width 168 height 13
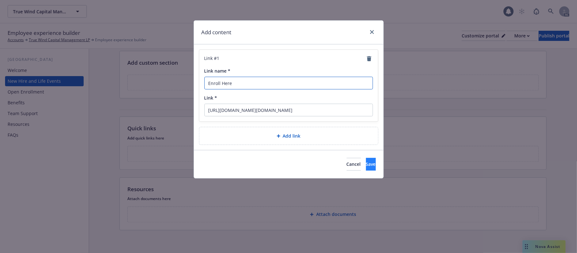
type input "Enroll Here"
click at [366, 160] on button "Save" at bounding box center [371, 164] width 10 height 13
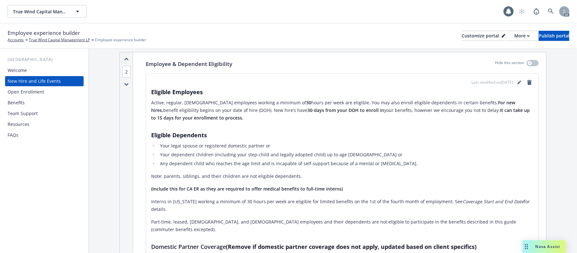
scroll to position [205, 0]
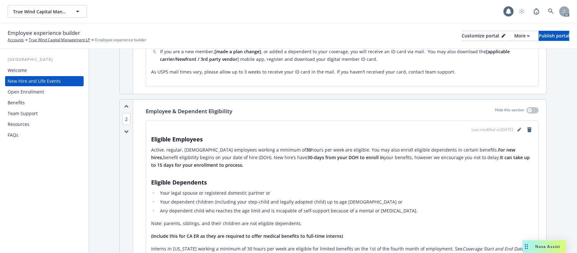
click at [43, 92] on div "Open Enrollment" at bounding box center [44, 92] width 73 height 10
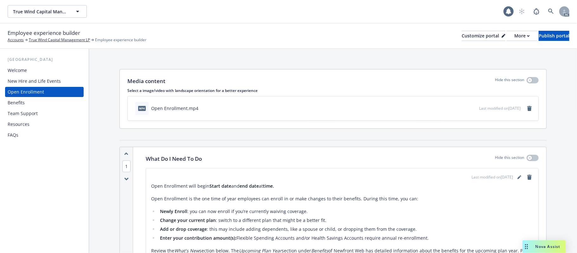
click at [16, 101] on div "Benefits" at bounding box center [16, 103] width 17 height 10
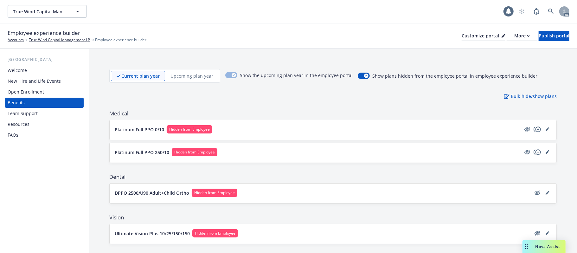
click at [298, 129] on button "Platinum Full PPO 0/10 Hidden from Employee" at bounding box center [318, 129] width 406 height 8
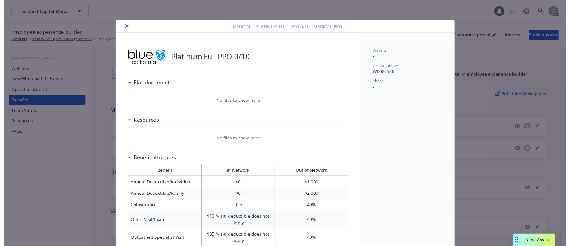
scroll to position [19, 0]
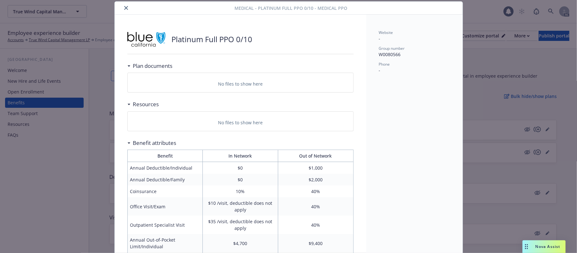
click at [124, 7] on icon "close" at bounding box center [126, 8] width 4 height 4
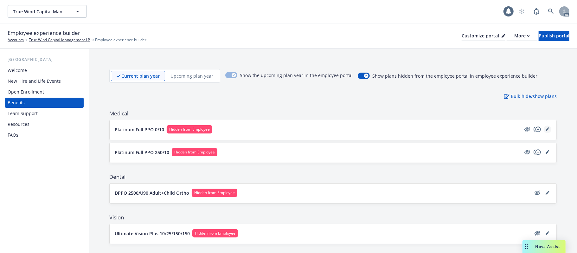
click at [545, 129] on icon "editPencil" at bounding box center [546, 129] width 3 height 3
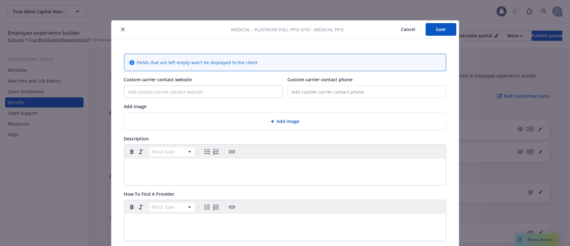
drag, startPoint x: 403, startPoint y: 1, endPoint x: 163, endPoint y: 165, distance: 290.5
click at [163, 165] on p "editable markdown" at bounding box center [285, 167] width 314 height 8
